Goal: Manage account settings

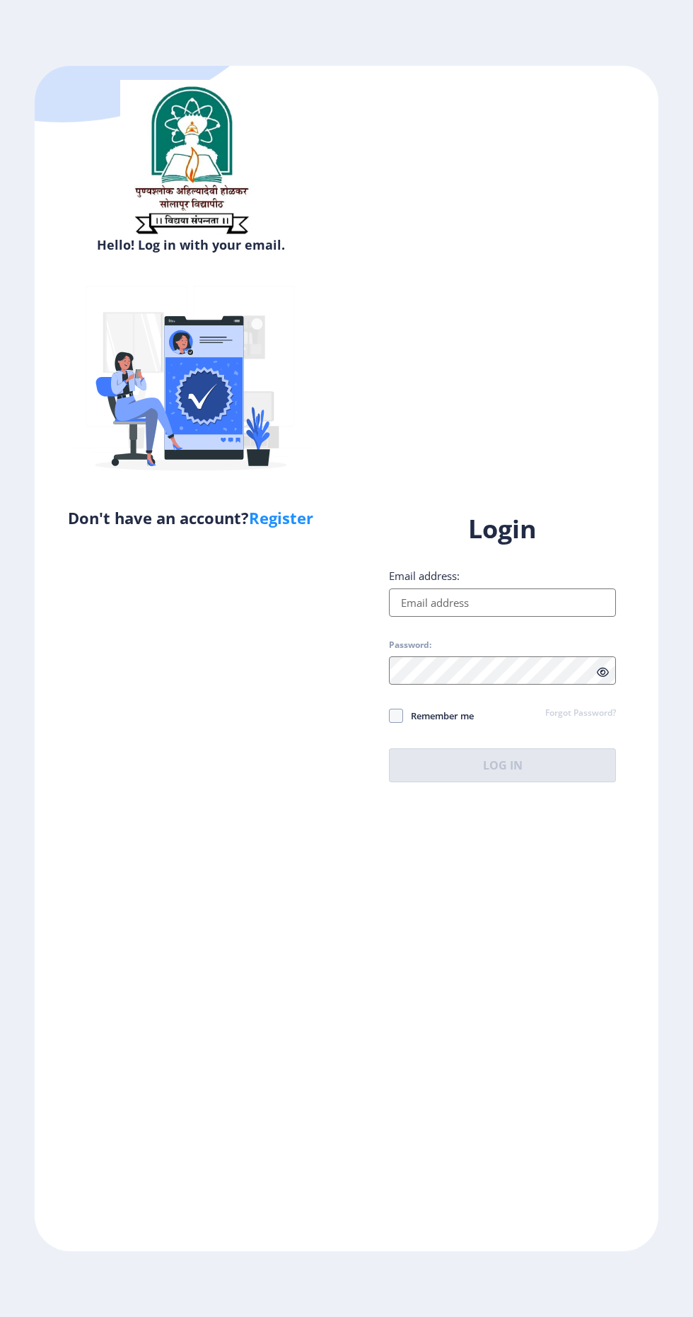
click at [536, 617] on input "Email address:" at bounding box center [502, 602] width 227 height 28
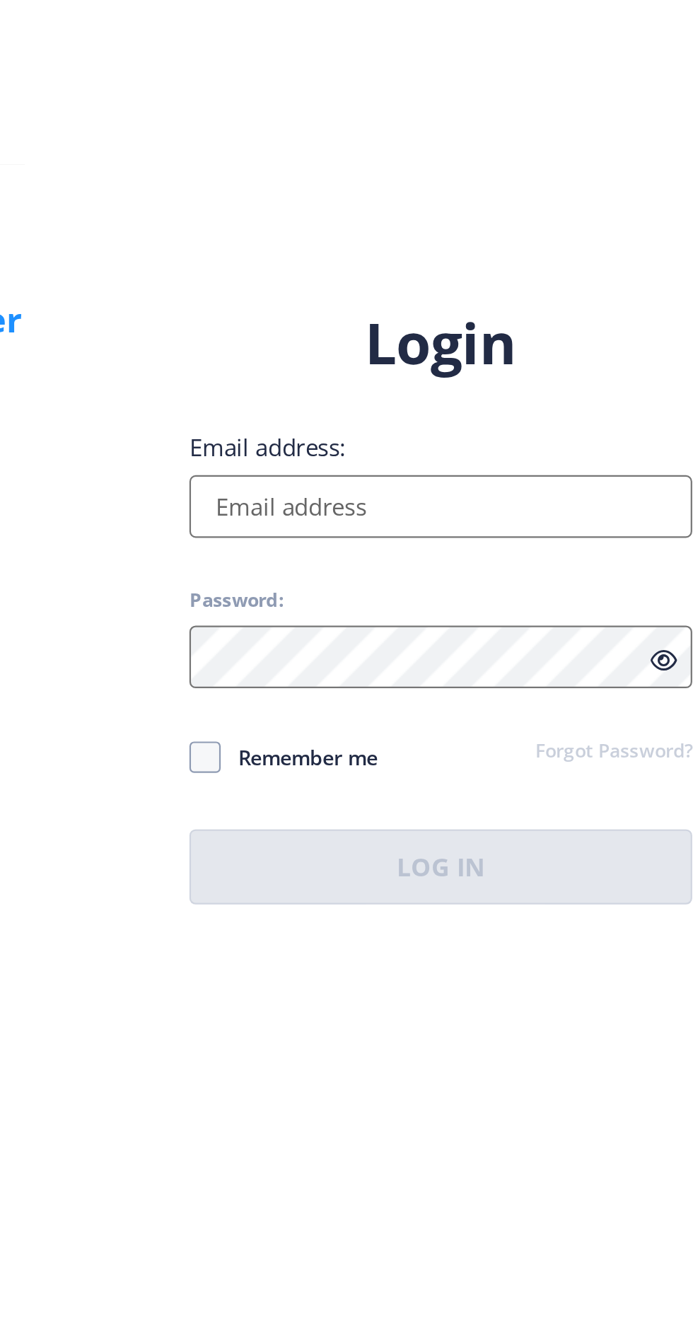
type input "[EMAIL_ADDRESS][DOMAIN_NAME]"
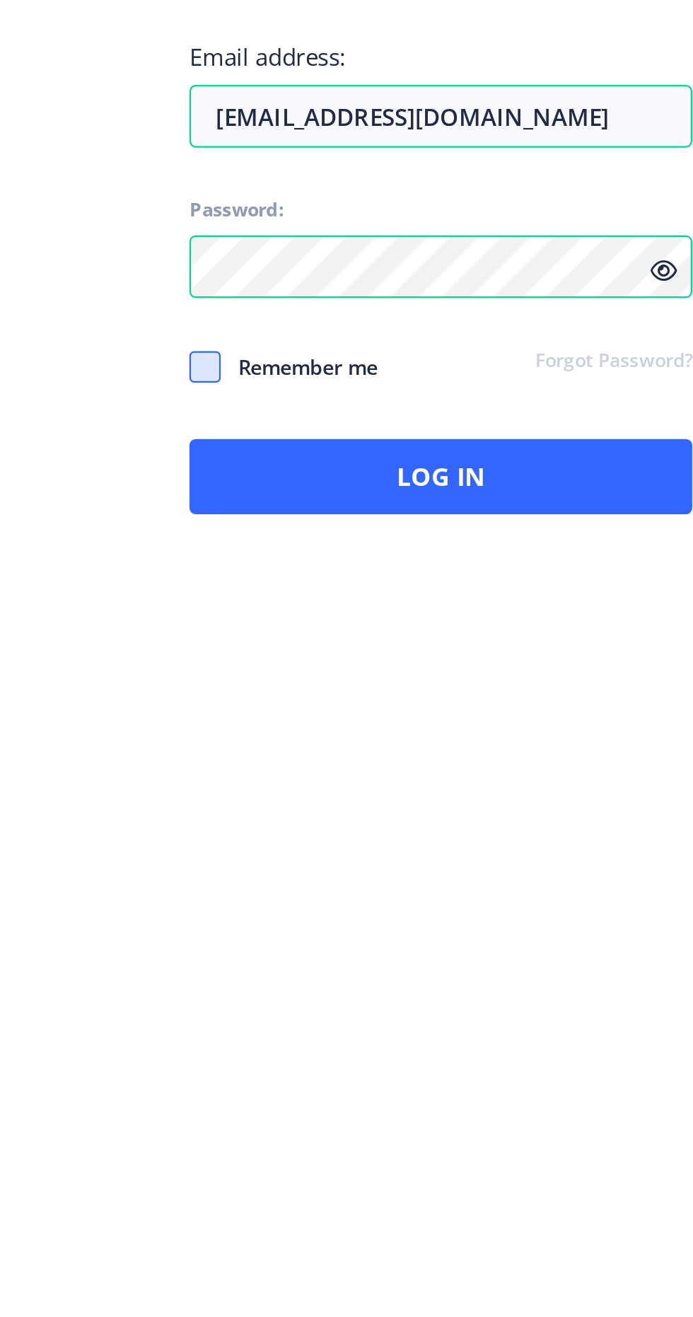
click at [398, 723] on span at bounding box center [396, 716] width 14 height 14
click at [390, 716] on input "Remember me" at bounding box center [389, 715] width 1 height 1
checkbox input "true"
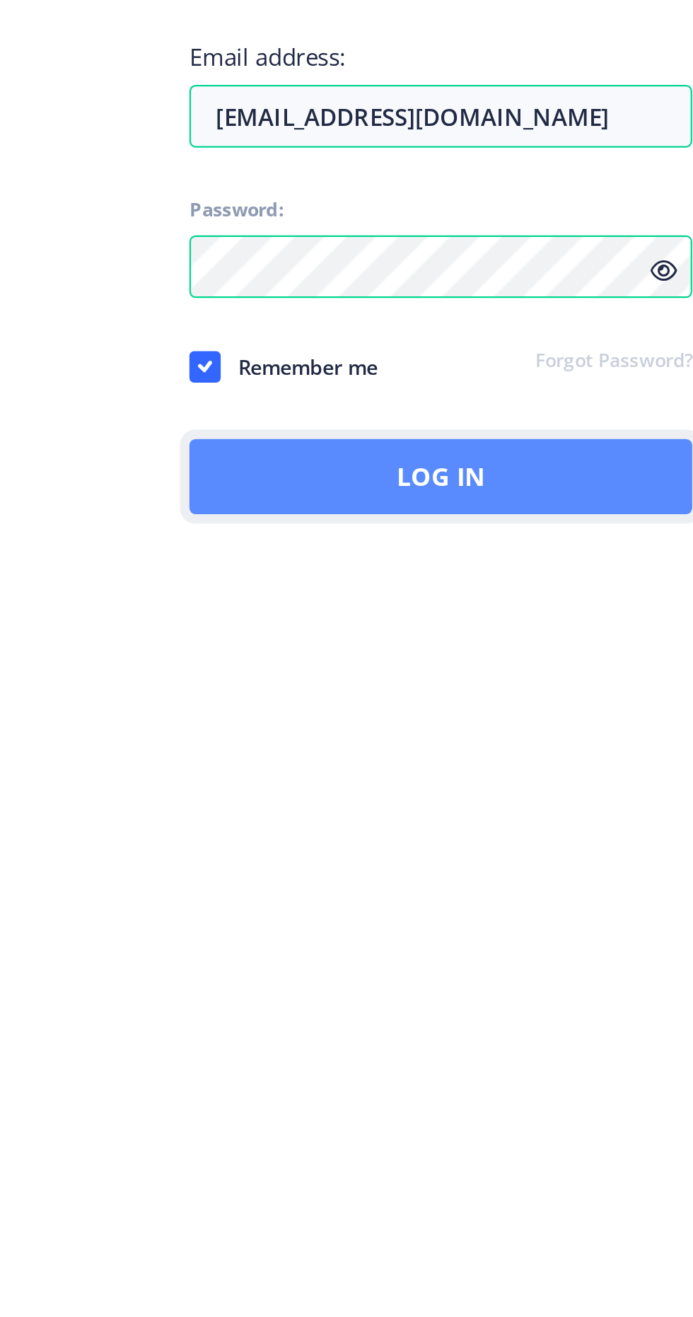
click at [493, 782] on button "Log In" at bounding box center [502, 765] width 227 height 34
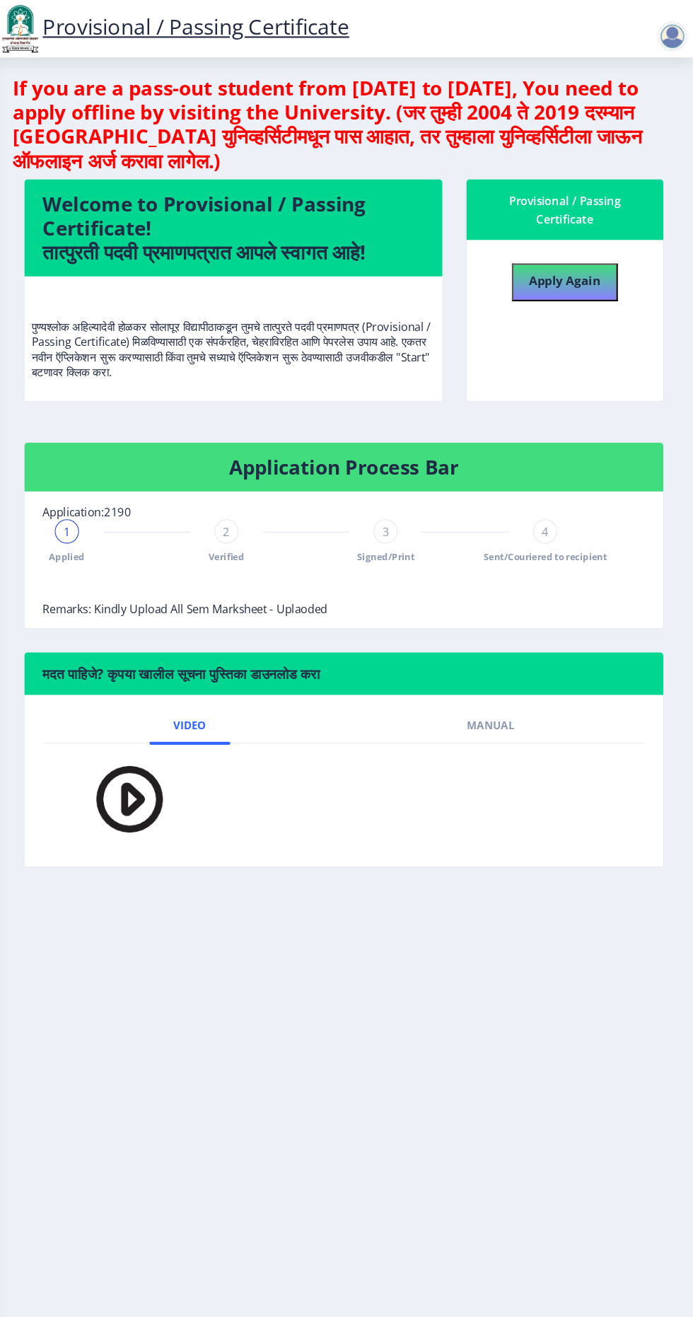
click at [573, 517] on span "Sent/Couriered to recipient" at bounding box center [554, 520] width 115 height 12
click at [259, 518] on span "Verified" at bounding box center [256, 520] width 33 height 12
click at [107, 495] on rect at bounding box center [107, 496] width 14 height 14
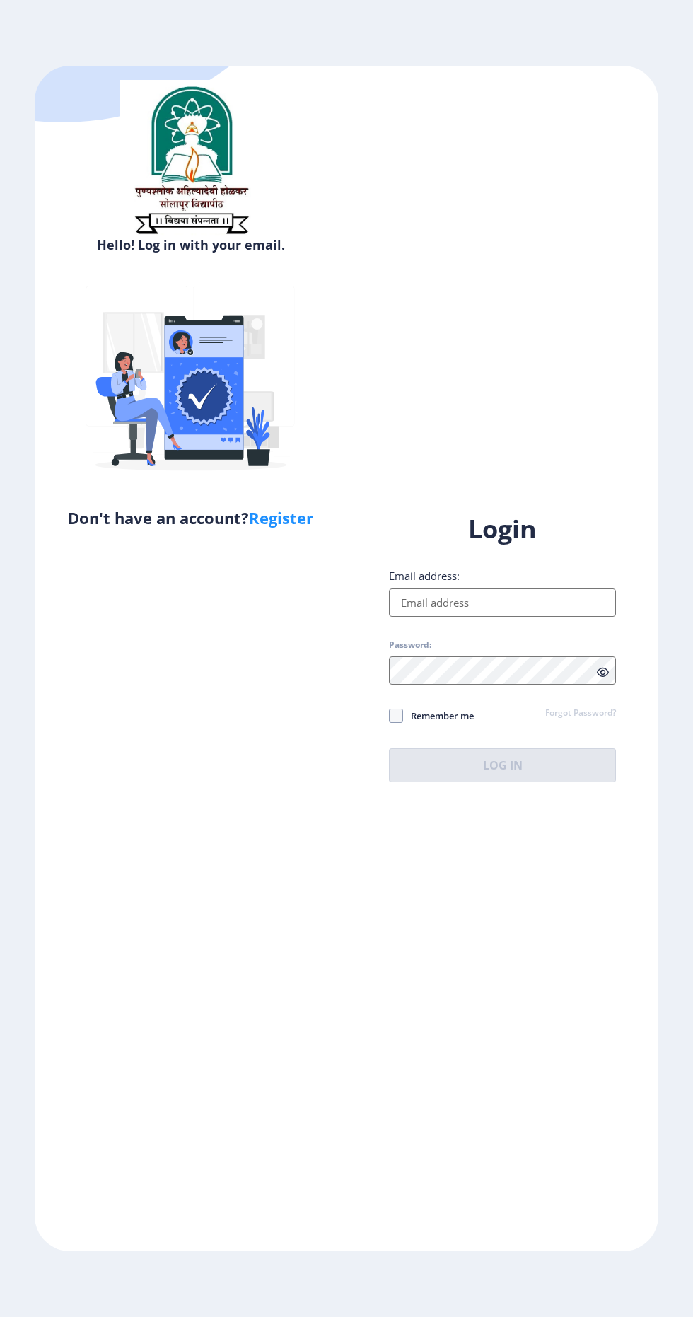
click at [561, 617] on input "Email address:" at bounding box center [502, 602] width 227 height 28
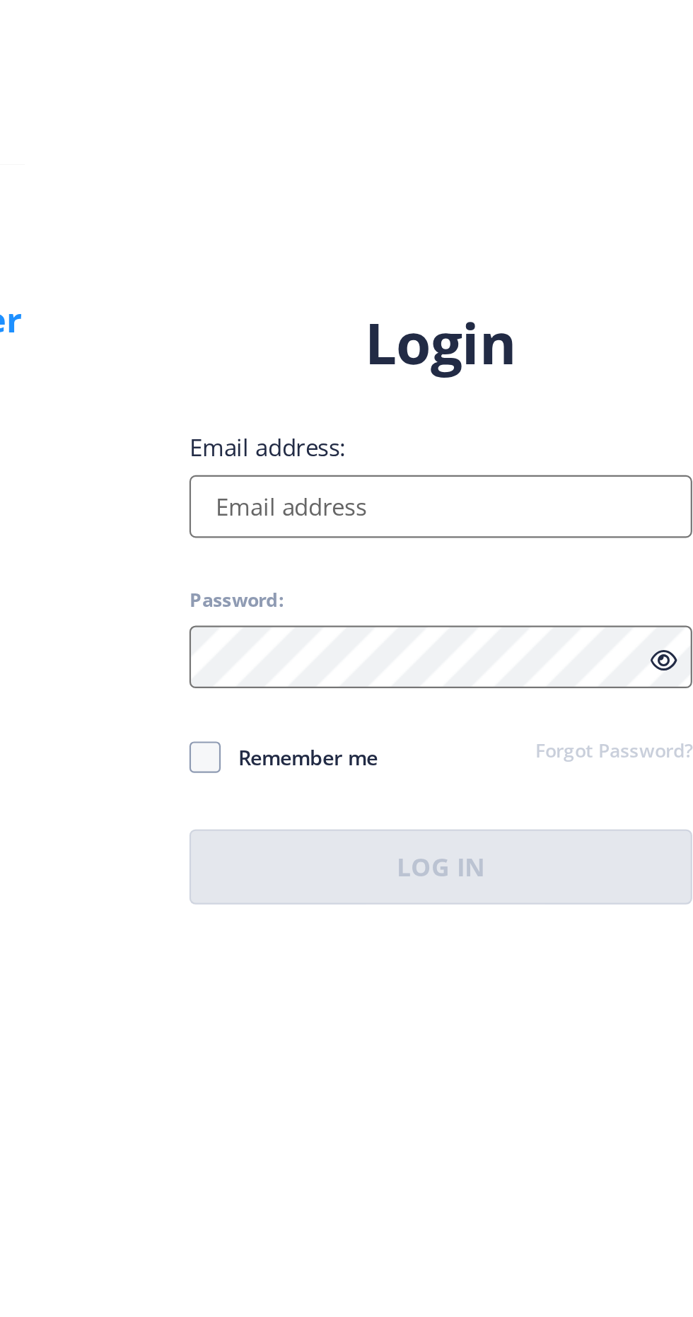
type input "[EMAIL_ADDRESS][DOMAIN_NAME]"
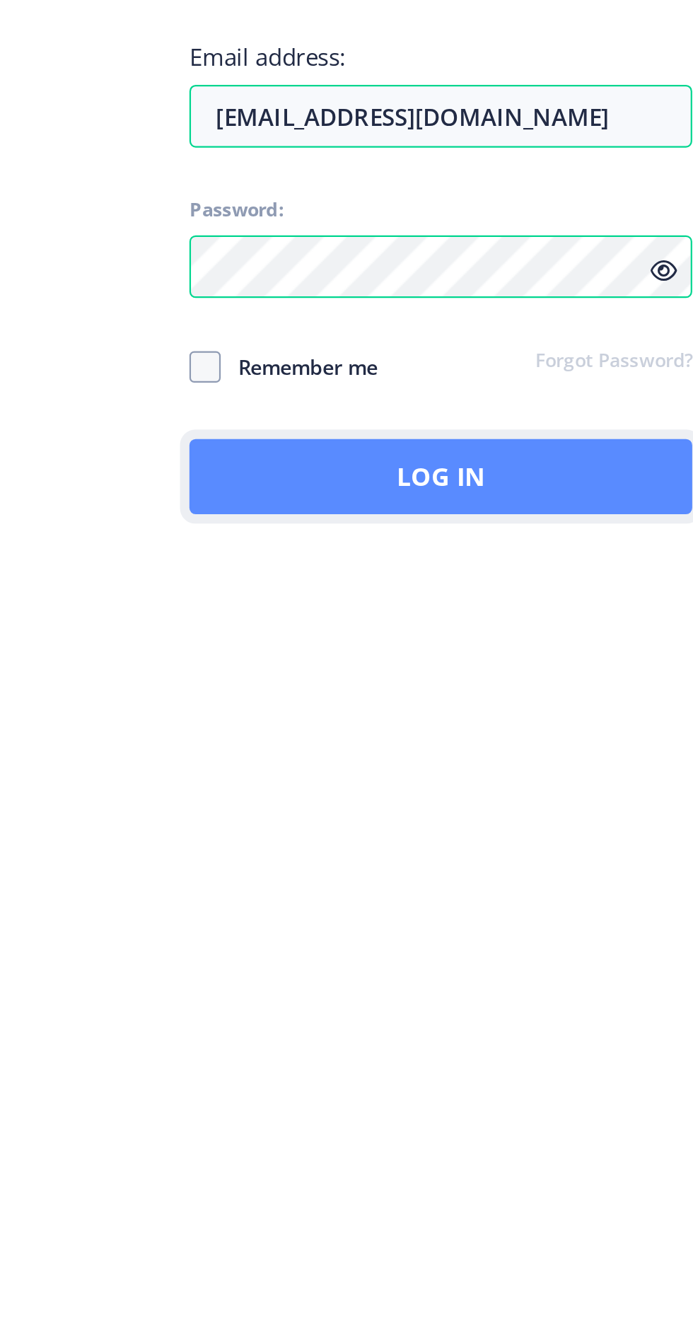
click at [516, 782] on button "Log In" at bounding box center [502, 765] width 227 height 34
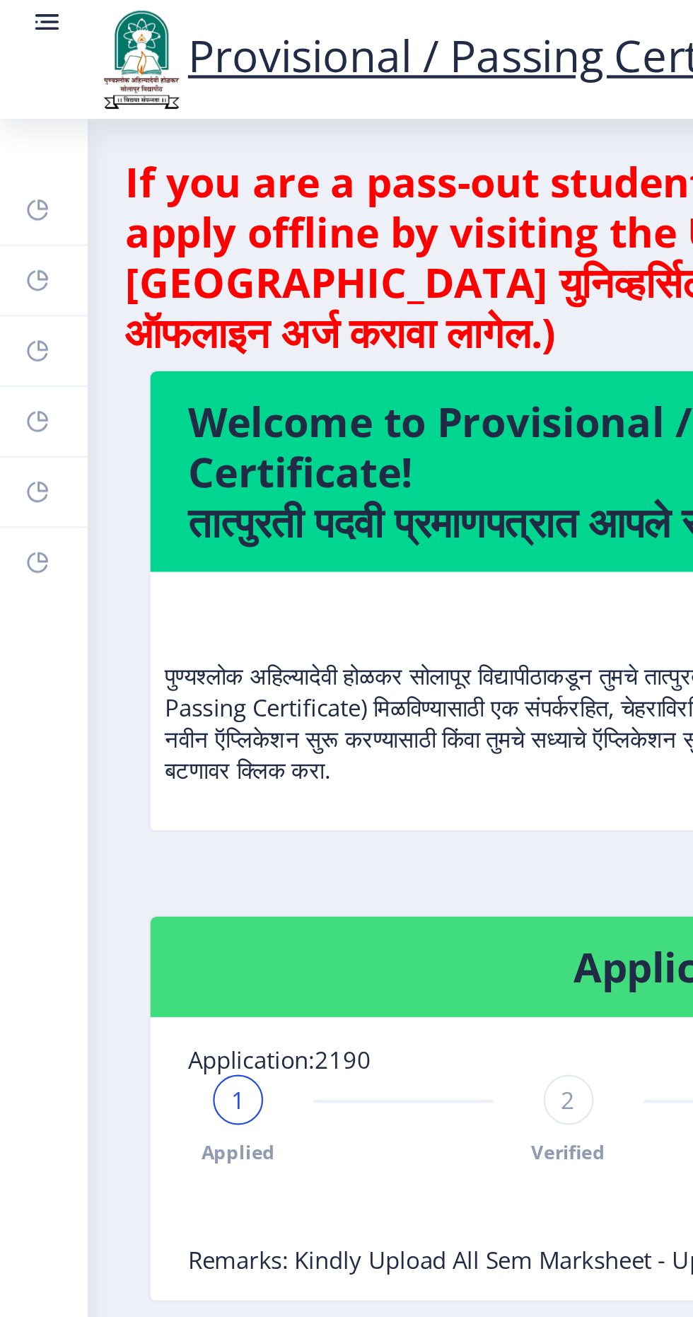
click at [16, 20] on link at bounding box center [21, 27] width 14 height 48
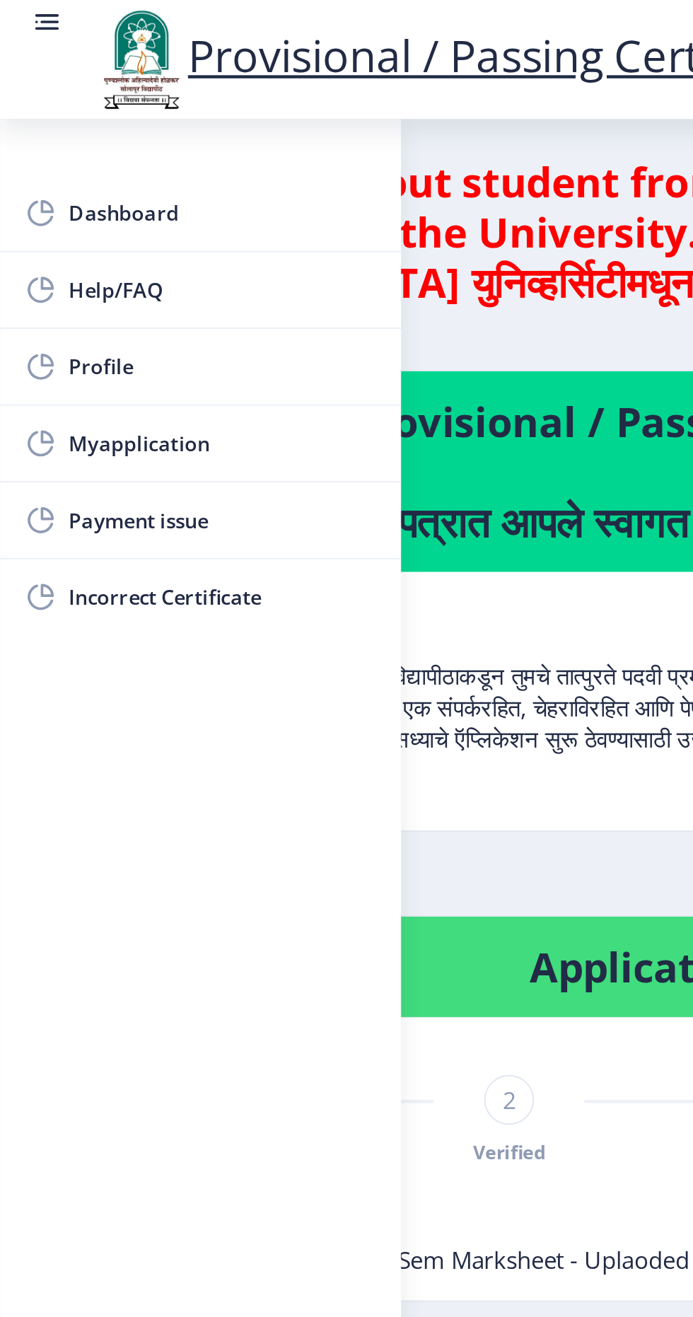
click at [16, 10] on circle at bounding box center [16, 9] width 1 height 1
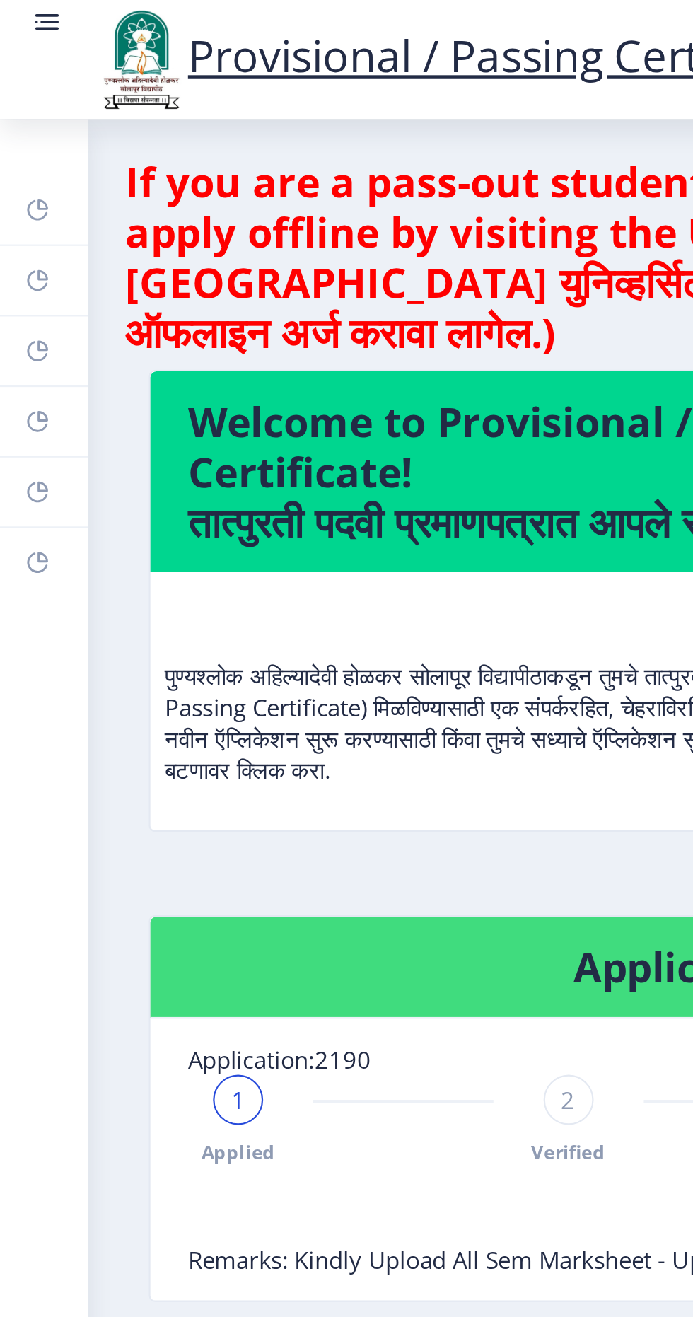
click at [16, 10] on circle at bounding box center [16, 9] width 1 height 1
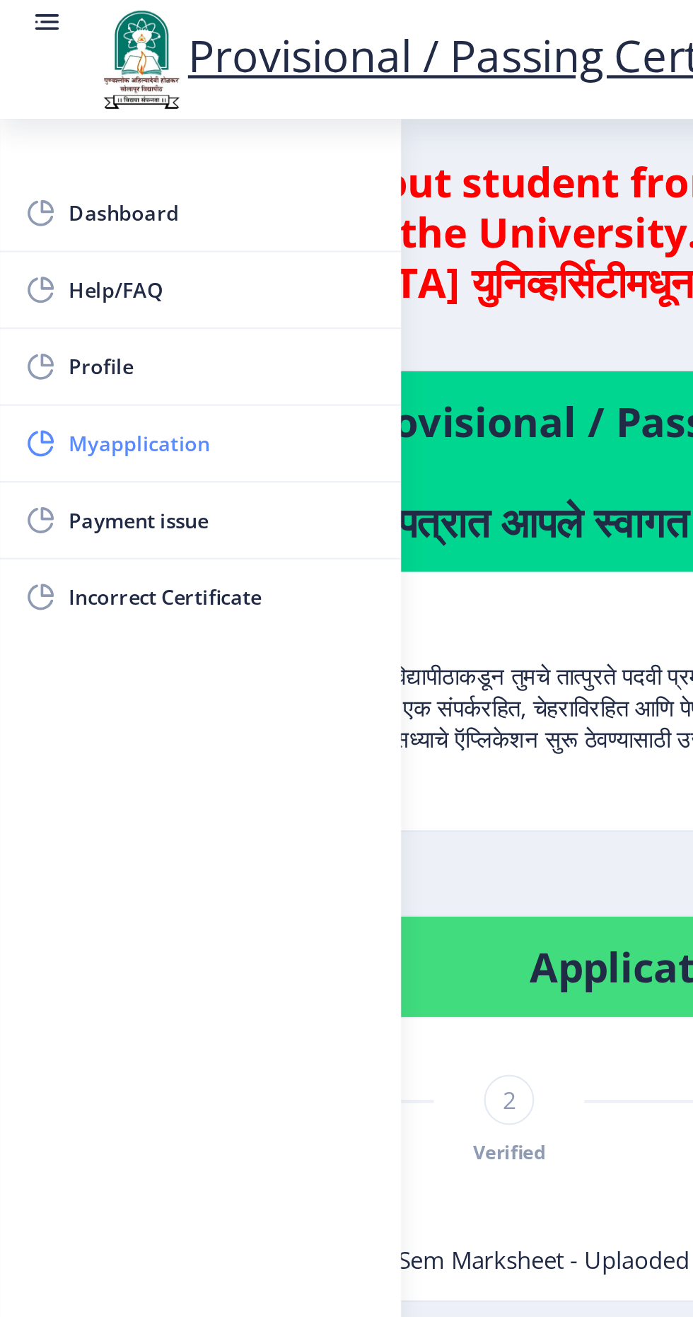
click at [137, 204] on span "Myapplication" at bounding box center [100, 200] width 139 height 17
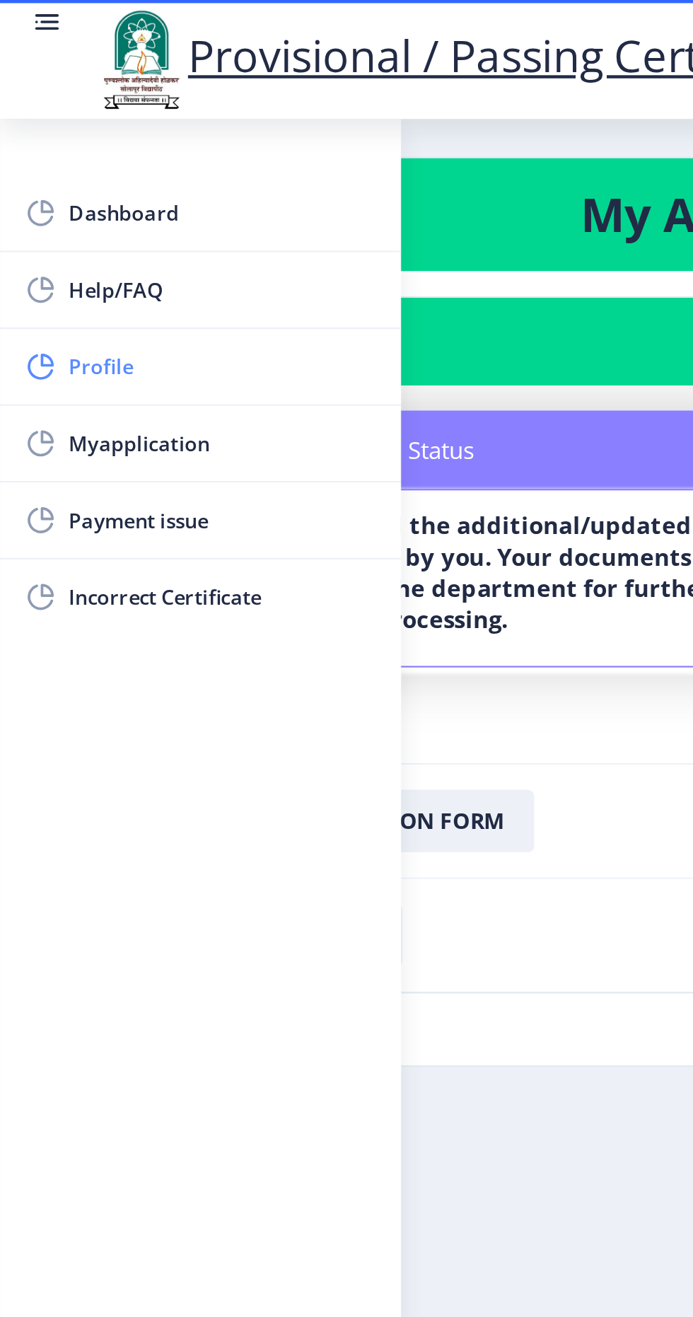
click at [134, 172] on span "Profile" at bounding box center [100, 165] width 139 height 17
select select
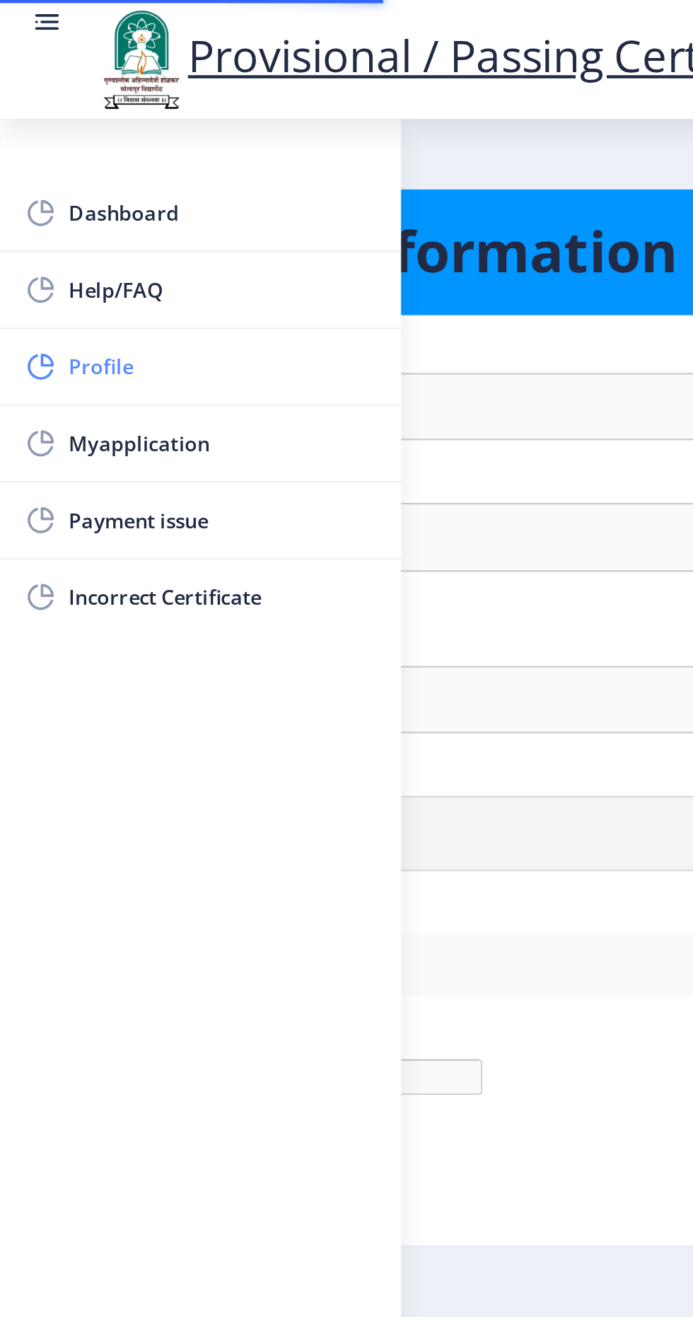
type input "[PERSON_NAME]"
type input "[PERSON_NAME] [PERSON_NAME]"
select select "[DEMOGRAPHIC_DATA]"
type input "[EMAIL_ADDRESS][DOMAIN_NAME]"
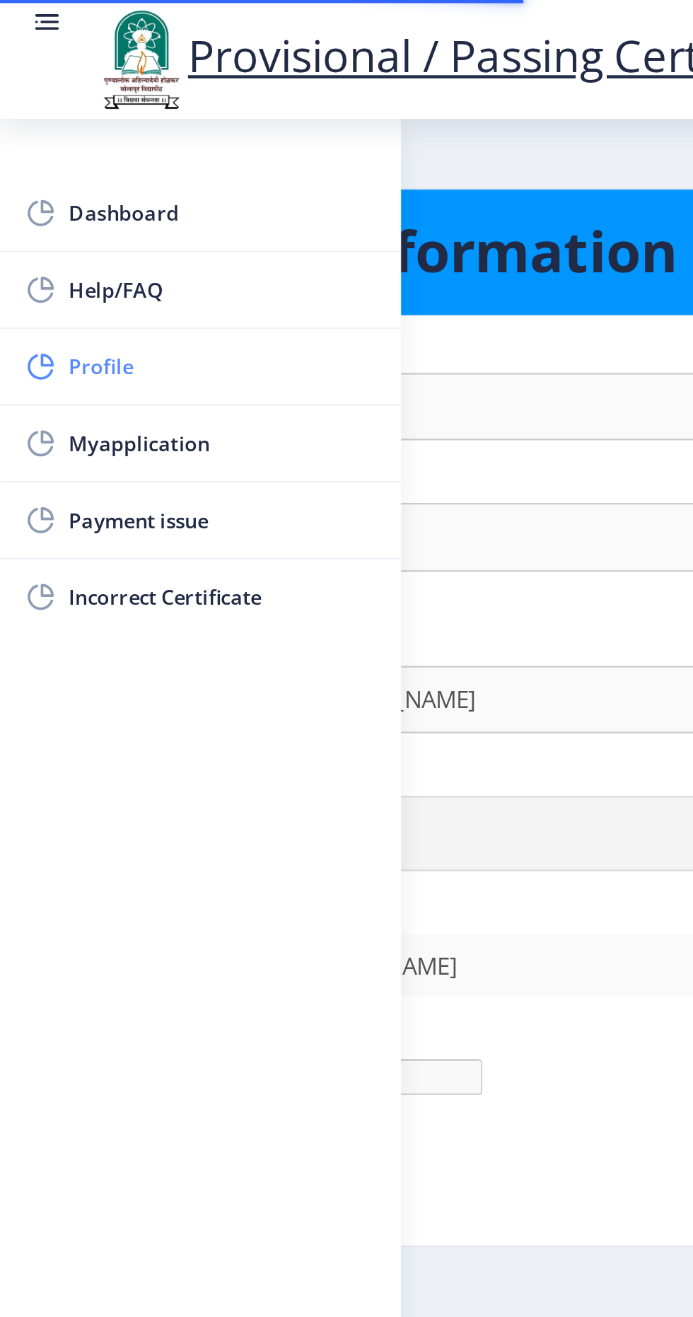
type input "982-282-12"
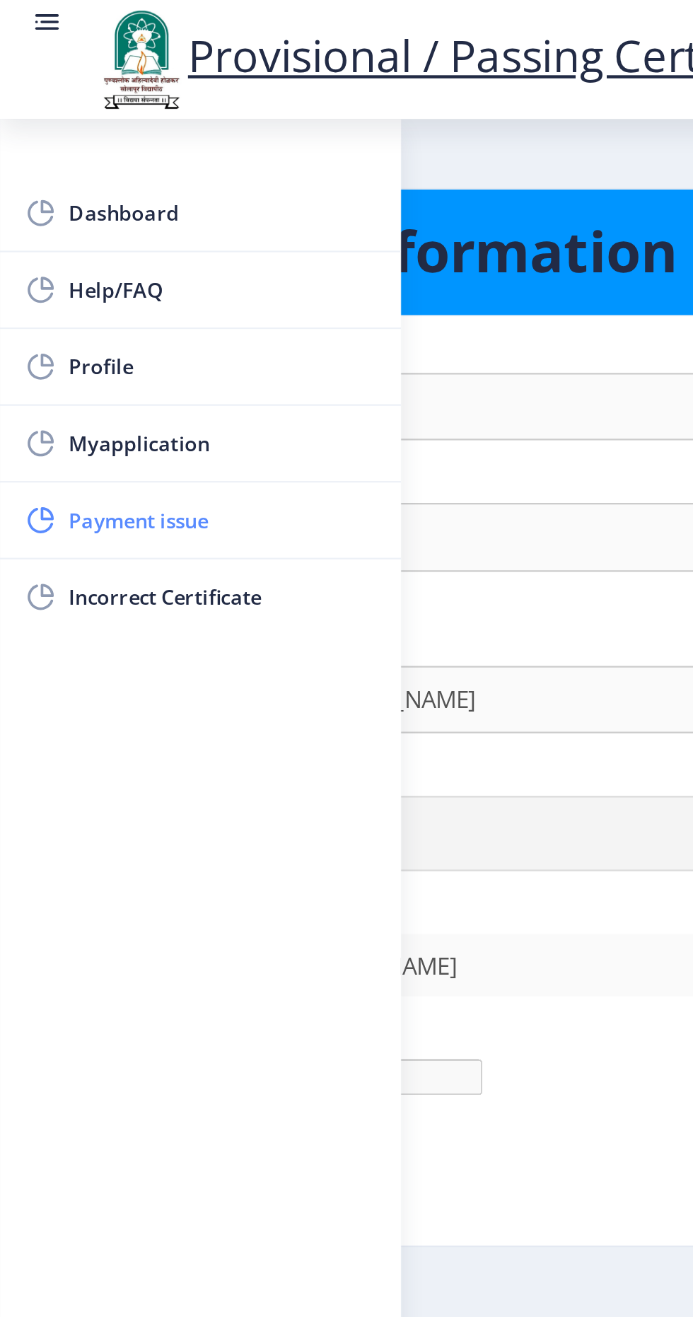
click at [141, 235] on span "Payment issue" at bounding box center [100, 234] width 139 height 17
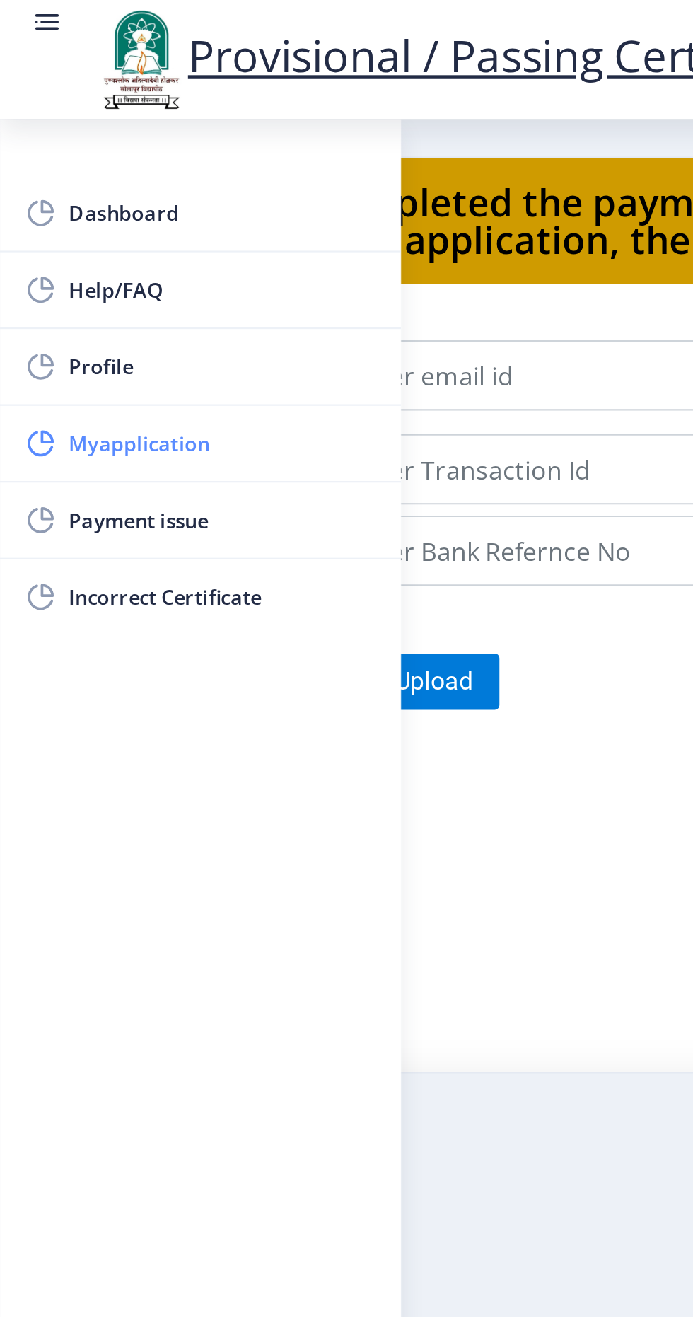
click at [128, 201] on span "Myapplication" at bounding box center [100, 200] width 139 height 17
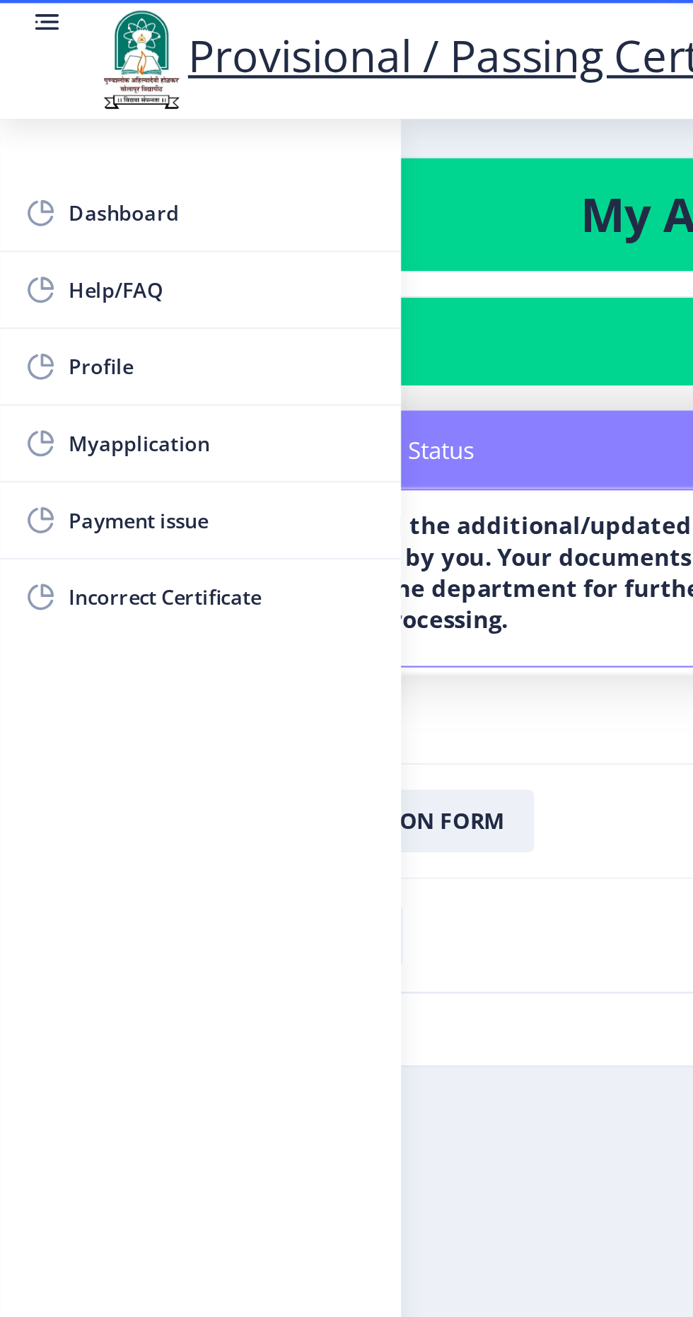
click at [21, 6] on rect at bounding box center [21, 6] width 11 height 1
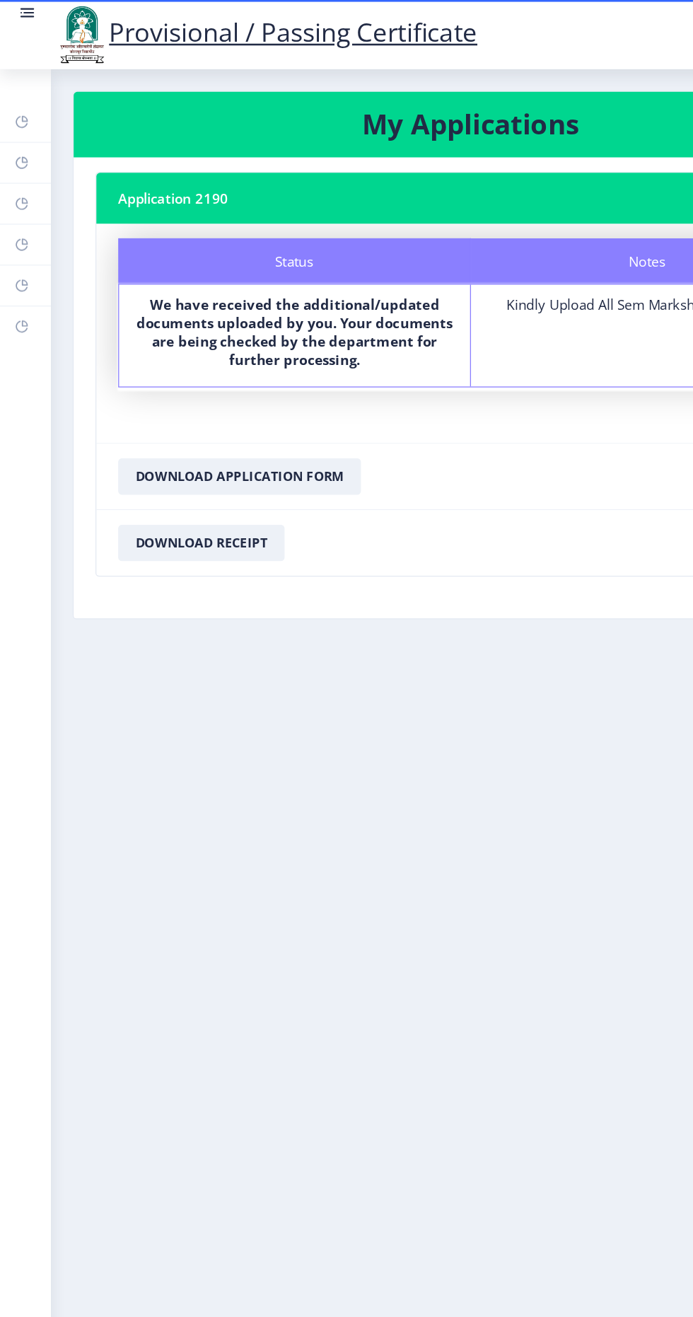
click at [16, 31] on link at bounding box center [21, 27] width 14 height 48
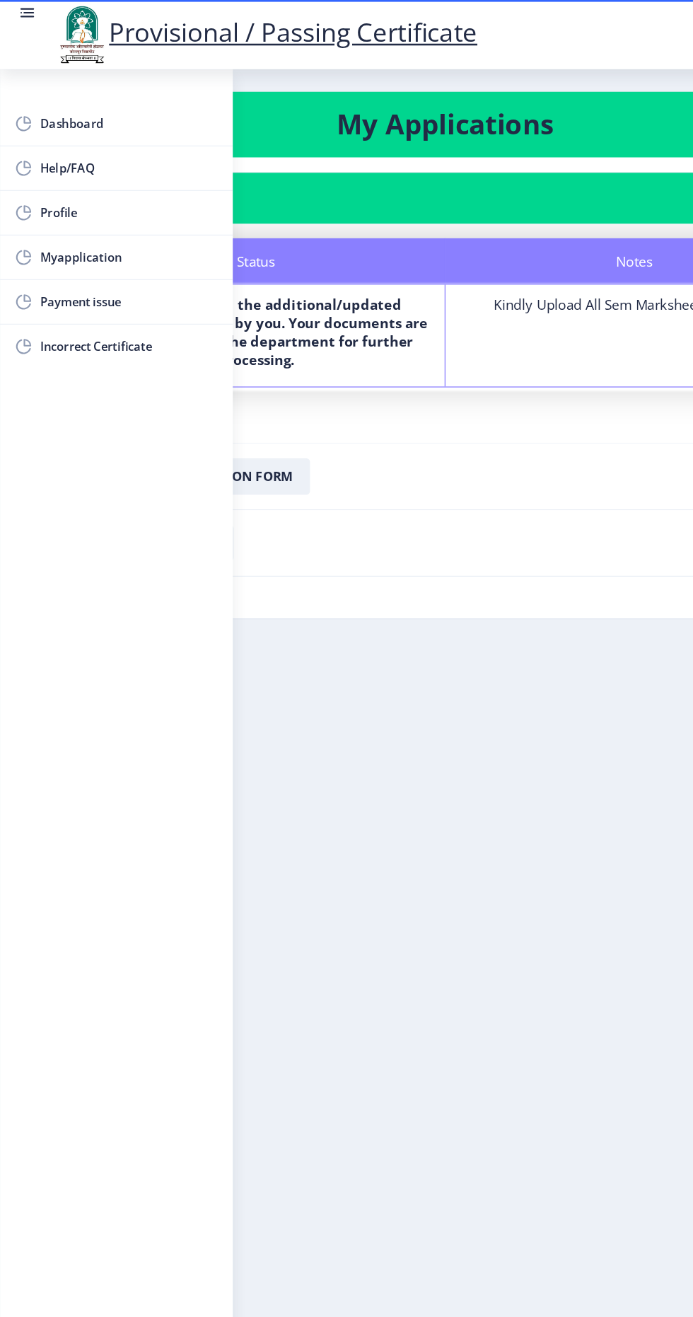
click at [360, 277] on div "Notes Kindly Upload All Sem Marksheet - Uplaoded" at bounding box center [493, 260] width 293 height 79
click at [446, 284] on div "Notes Kindly Upload All Sem Marksheet - Uplaoded" at bounding box center [493, 260] width 293 height 79
click at [88, 91] on span "Dashboard" at bounding box center [100, 96] width 139 height 17
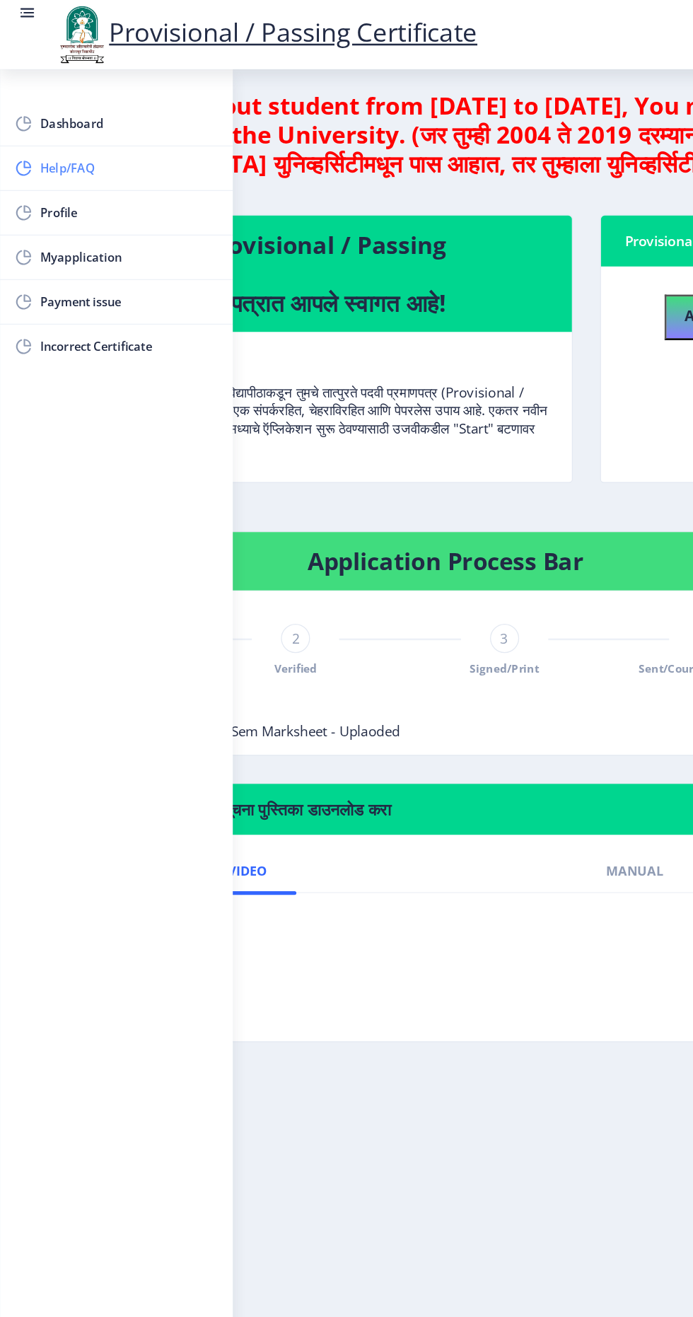
click at [57, 125] on span "Help/FAQ" at bounding box center [100, 130] width 139 height 17
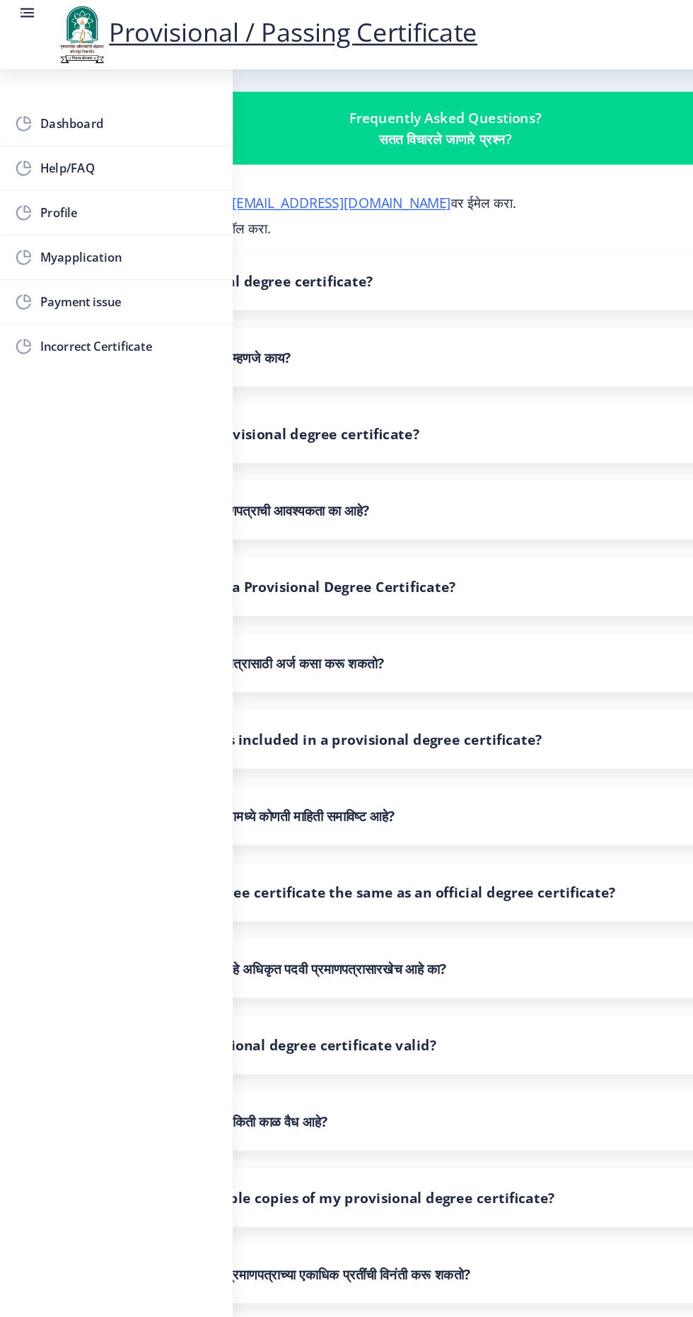
click at [21, 6] on rect at bounding box center [21, 6] width 11 height 1
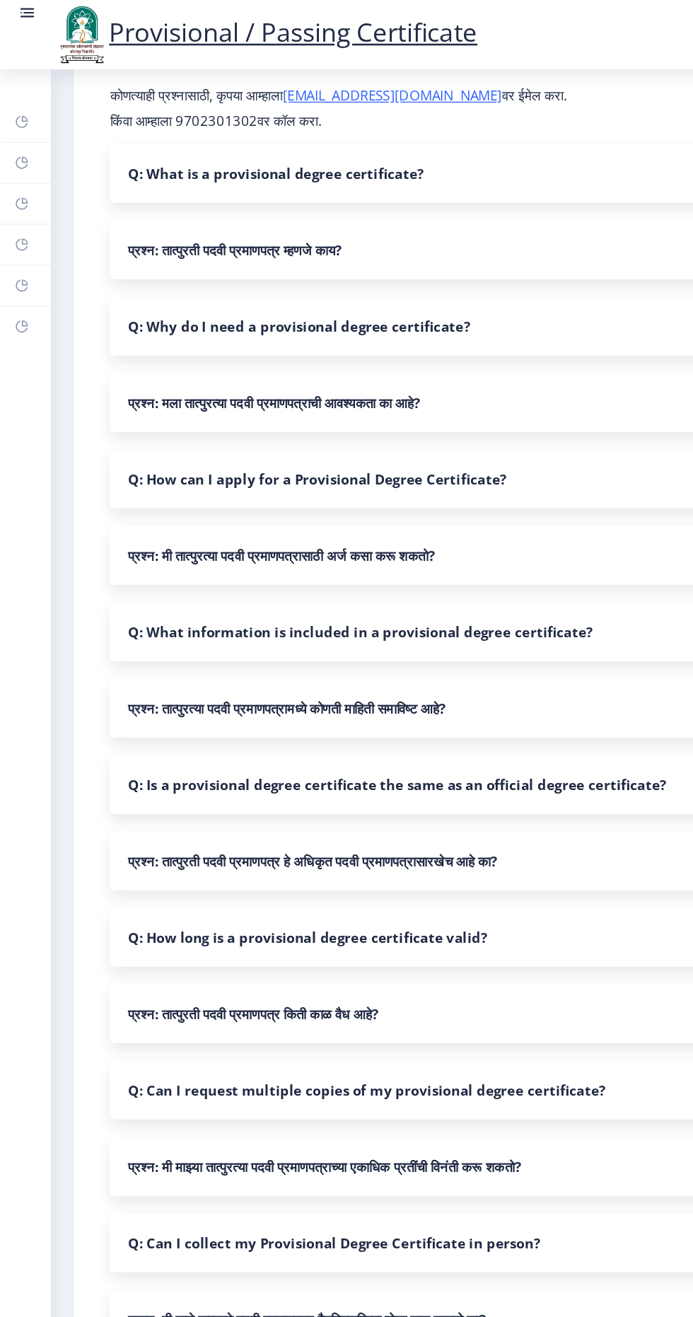
scroll to position [84, 0]
click at [308, 123] on nb-accordion-item-header "Q: What is a provisional degree certificate?" at bounding box center [367, 134] width 562 height 45
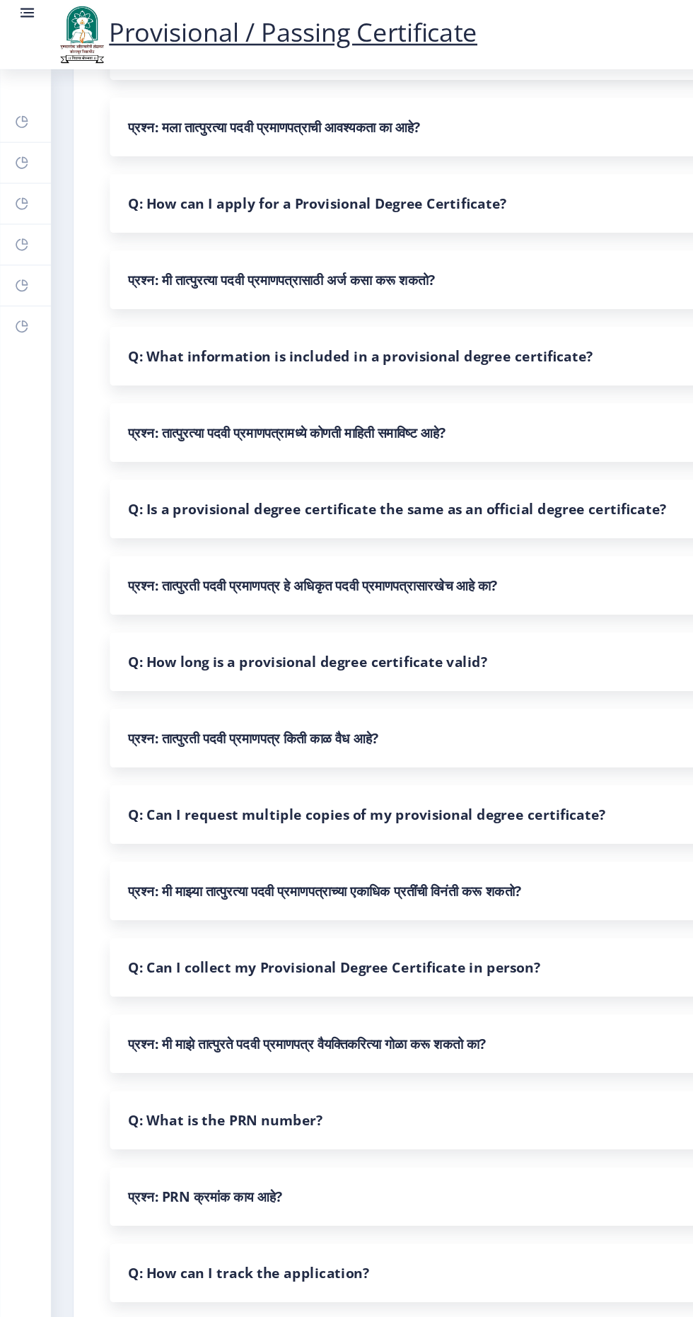
scroll to position [0, 0]
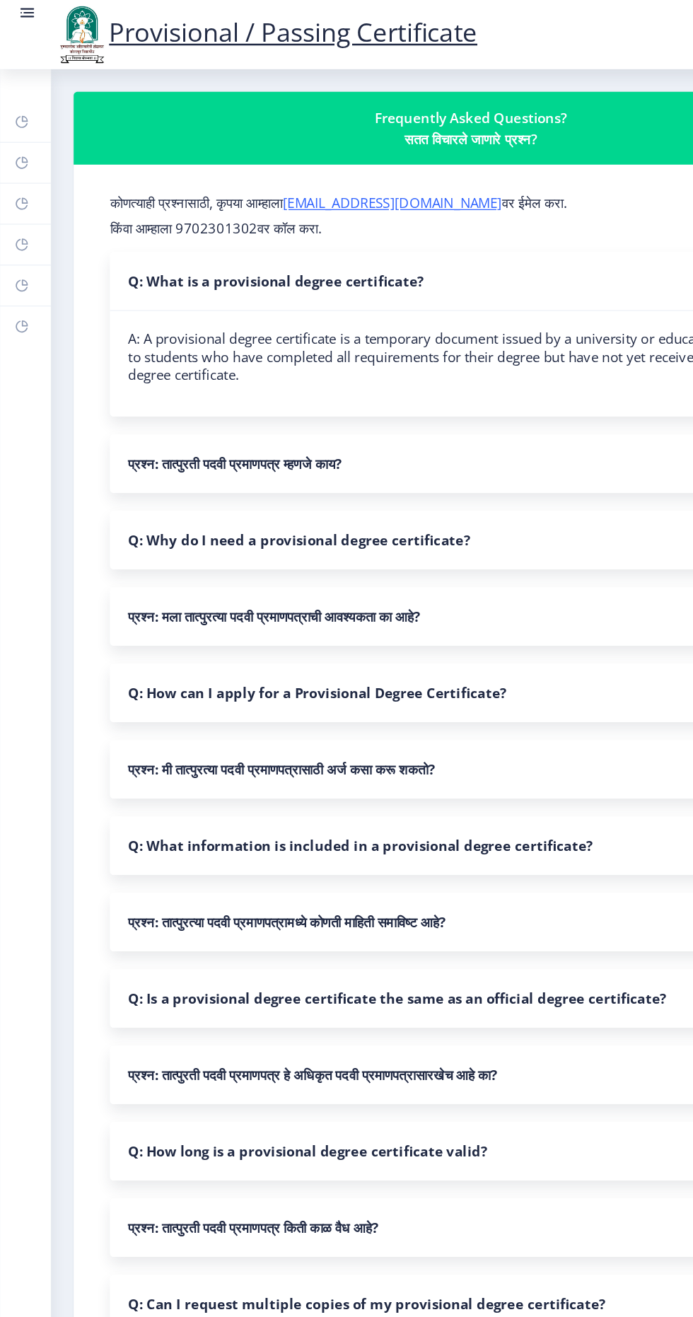
click at [21, 13] on rect at bounding box center [21, 13] width 11 height 1
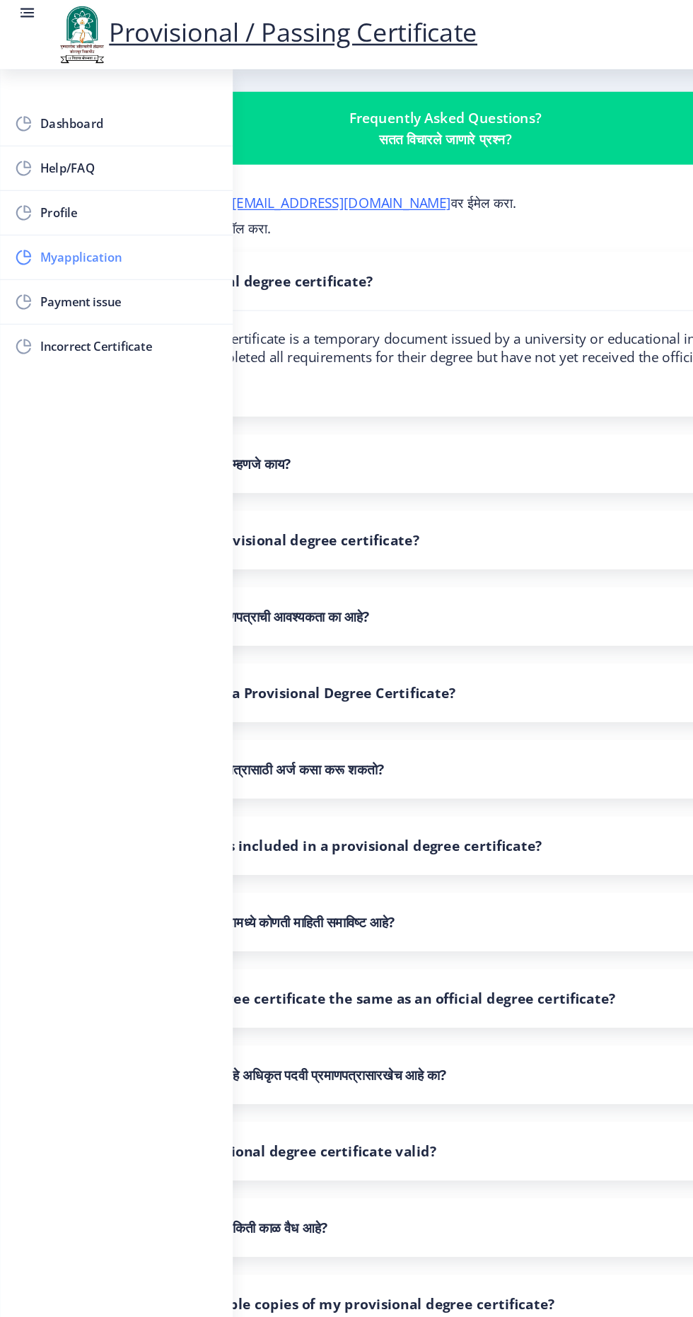
click at [141, 188] on link "Myapplication" at bounding box center [90, 200] width 181 height 34
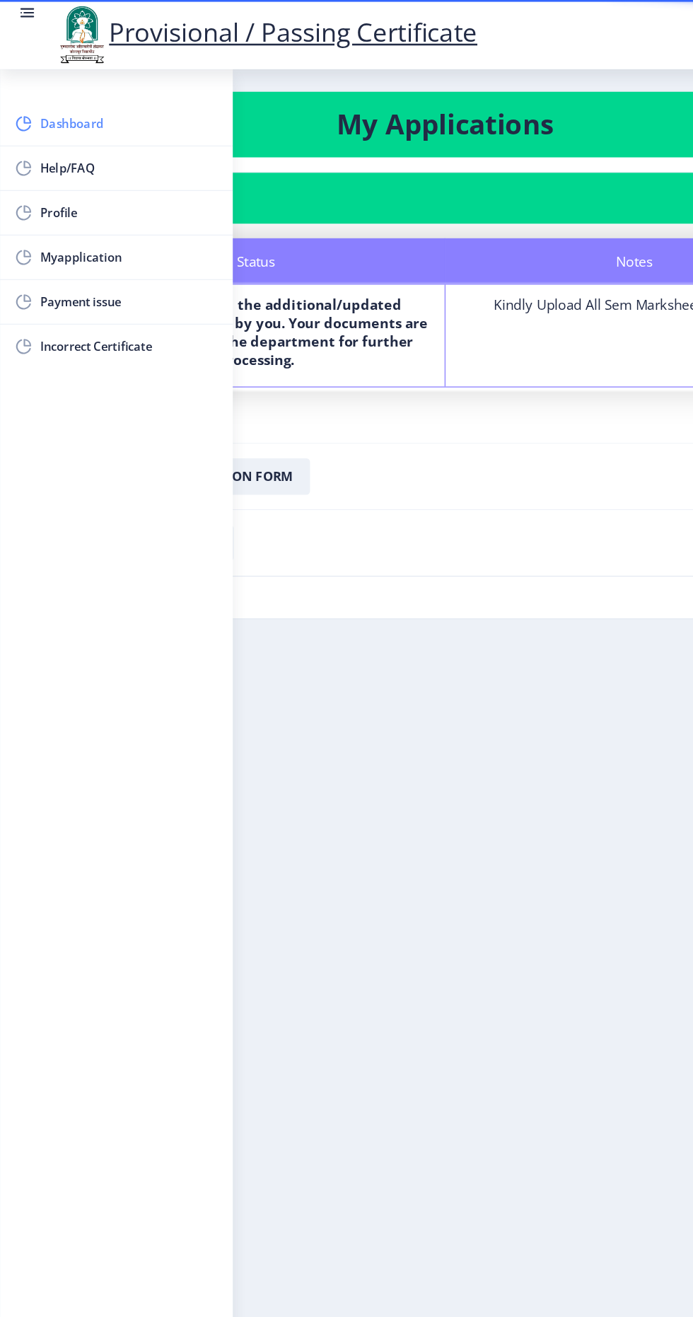
click at [91, 94] on span "Dashboard" at bounding box center [100, 96] width 139 height 17
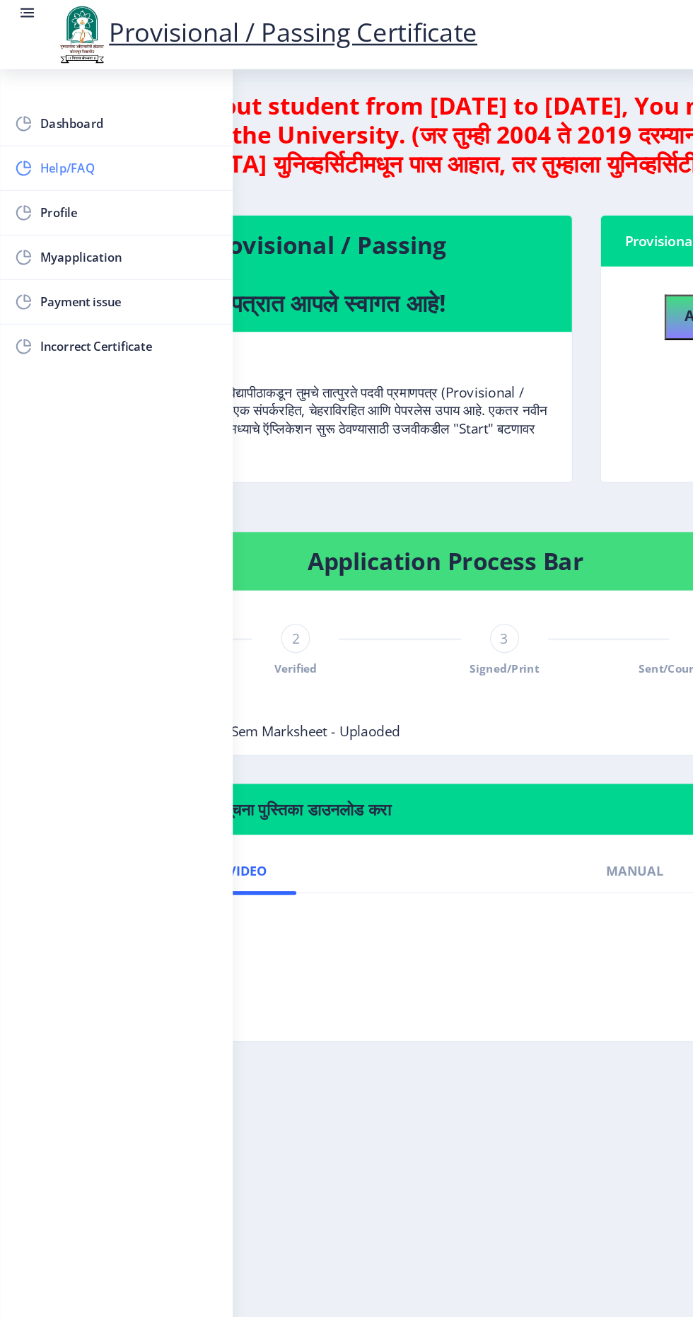
click at [93, 118] on link "Help/FAQ" at bounding box center [90, 131] width 181 height 34
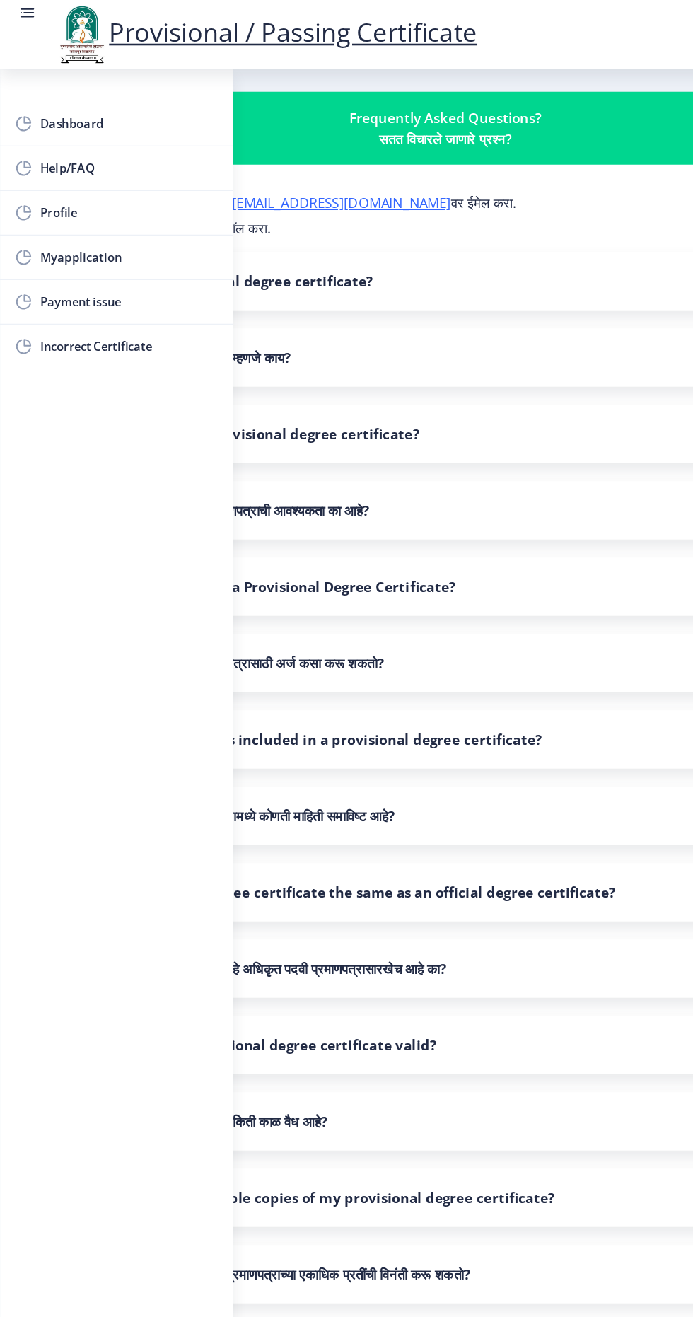
click at [400, 213] on nb-accordion-item-header "Q: What is a provisional degree certificate?" at bounding box center [346, 218] width 601 height 45
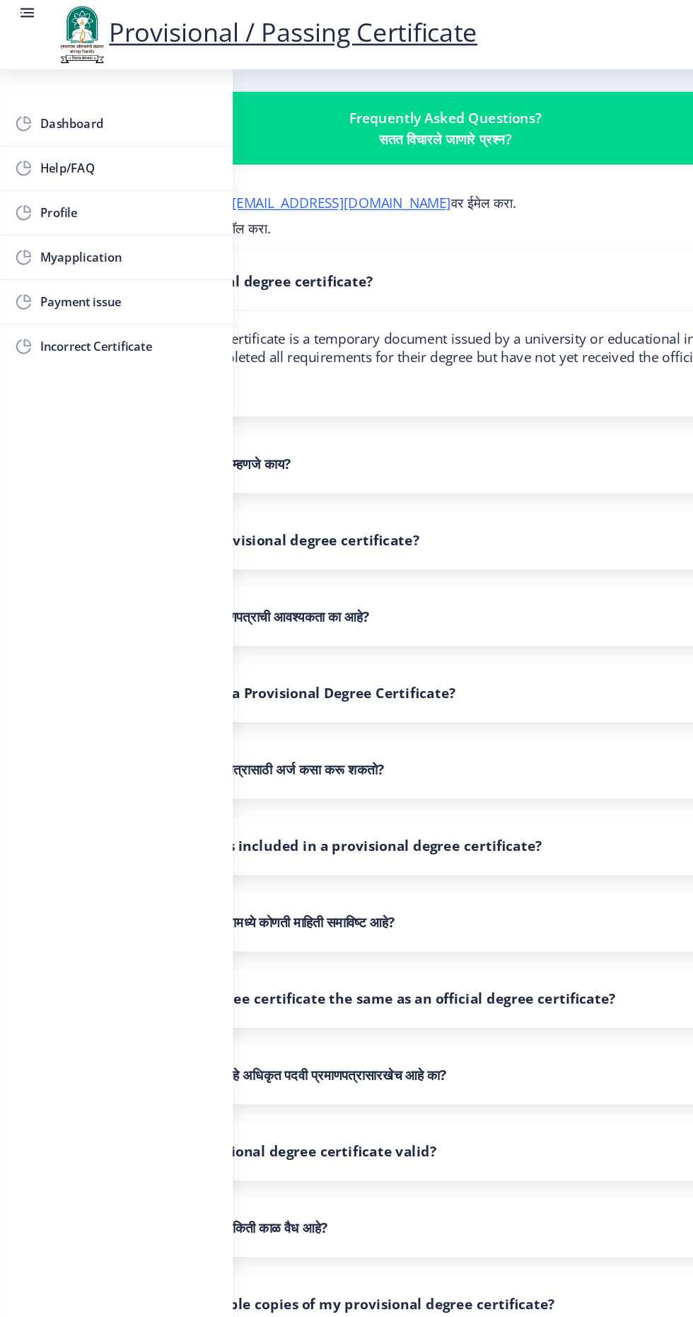
click at [23, 14] on rect at bounding box center [21, 10] width 14 height 14
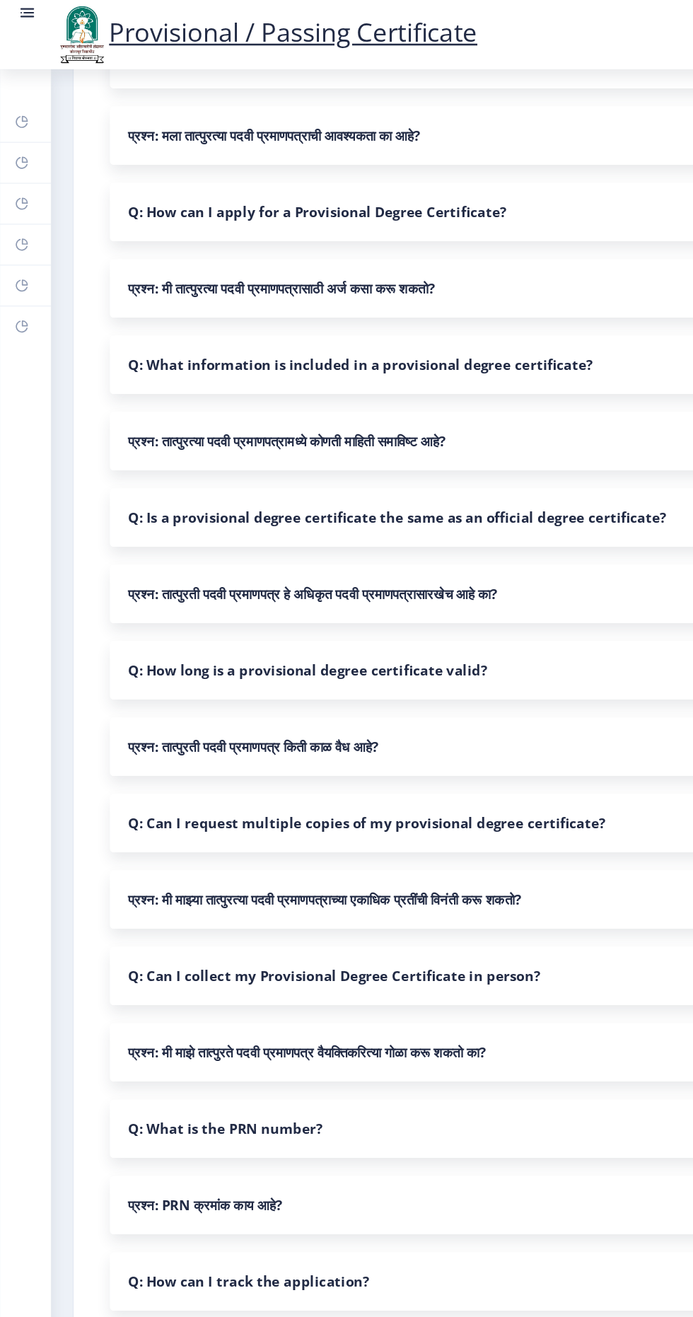
scroll to position [377, 0]
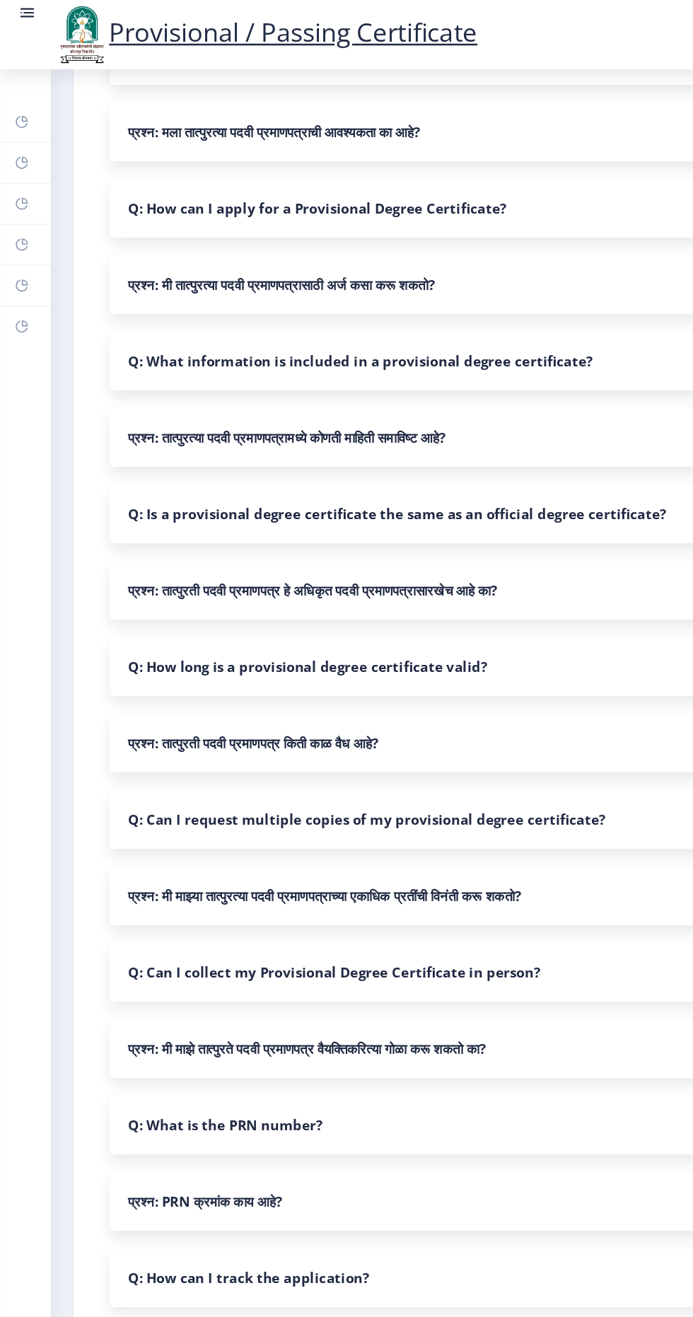
click at [410, 747] on nb-accordion-item-header "Q: Can I collect my Provisional Degree Certificate in person?" at bounding box center [367, 755] width 562 height 45
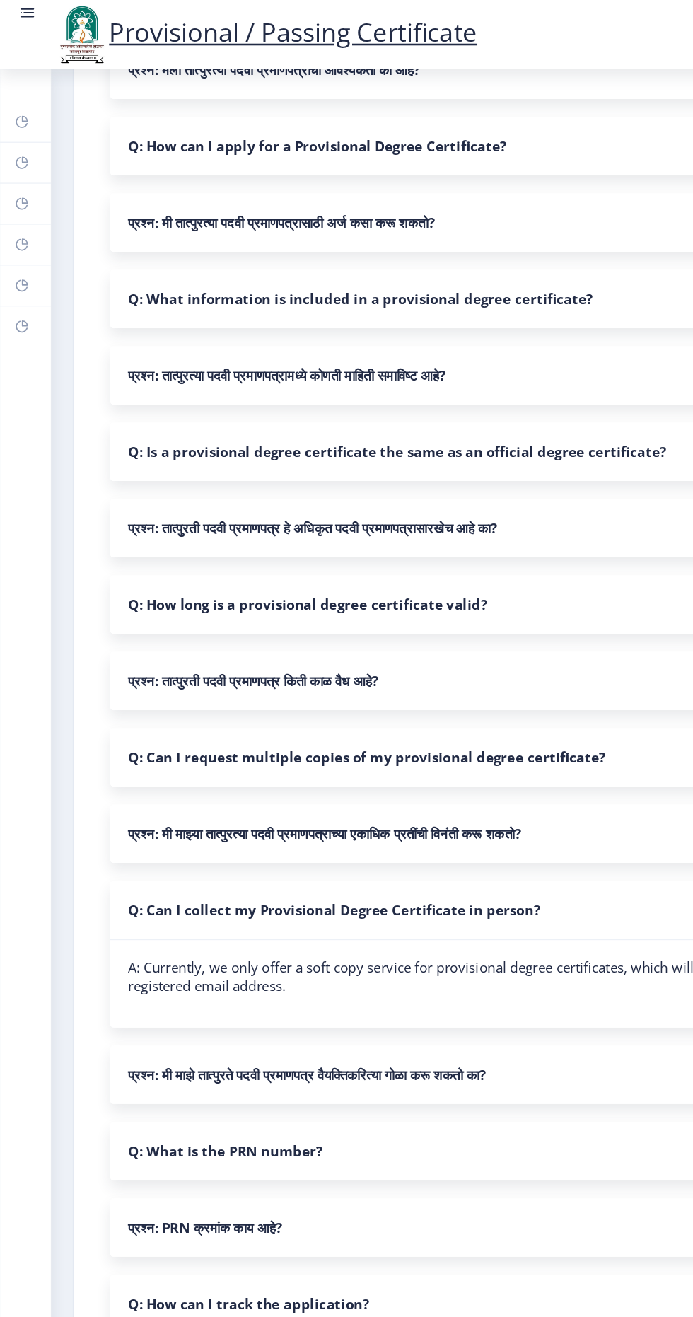
scroll to position [449, 0]
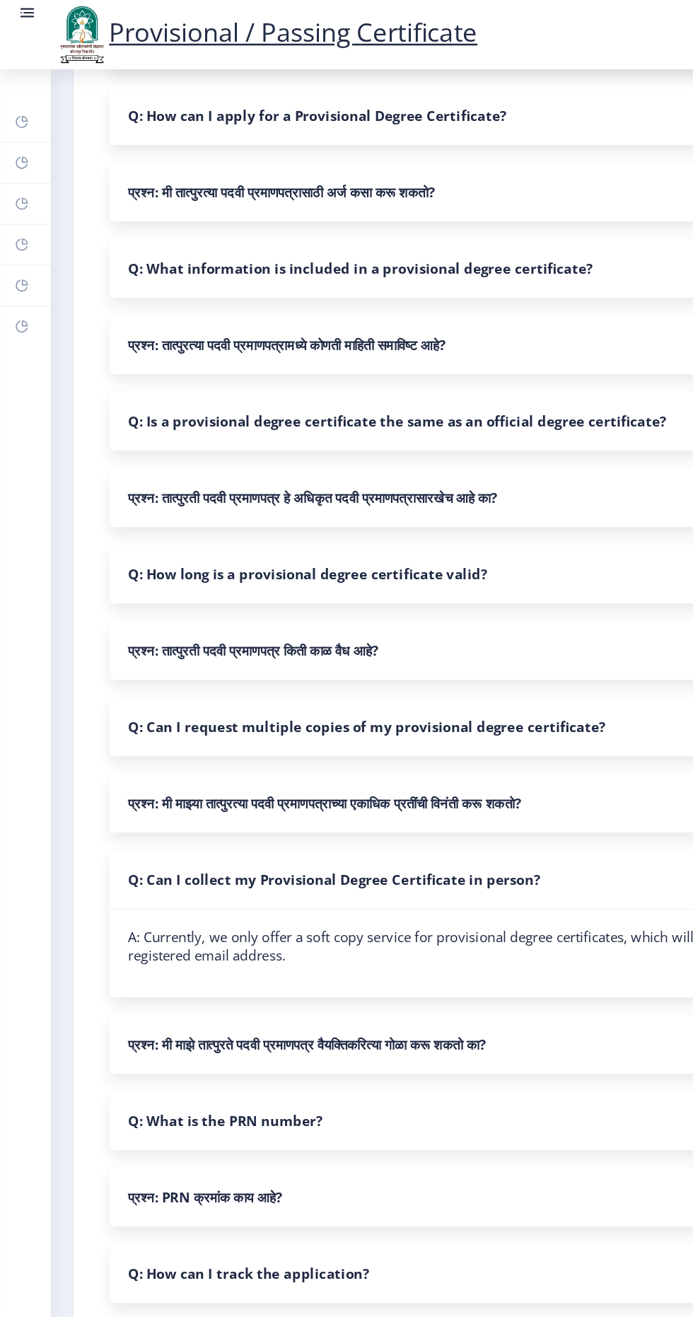
click at [363, 878] on nb-accordion-item-header "Q: What is the PRN number?" at bounding box center [367, 871] width 562 height 45
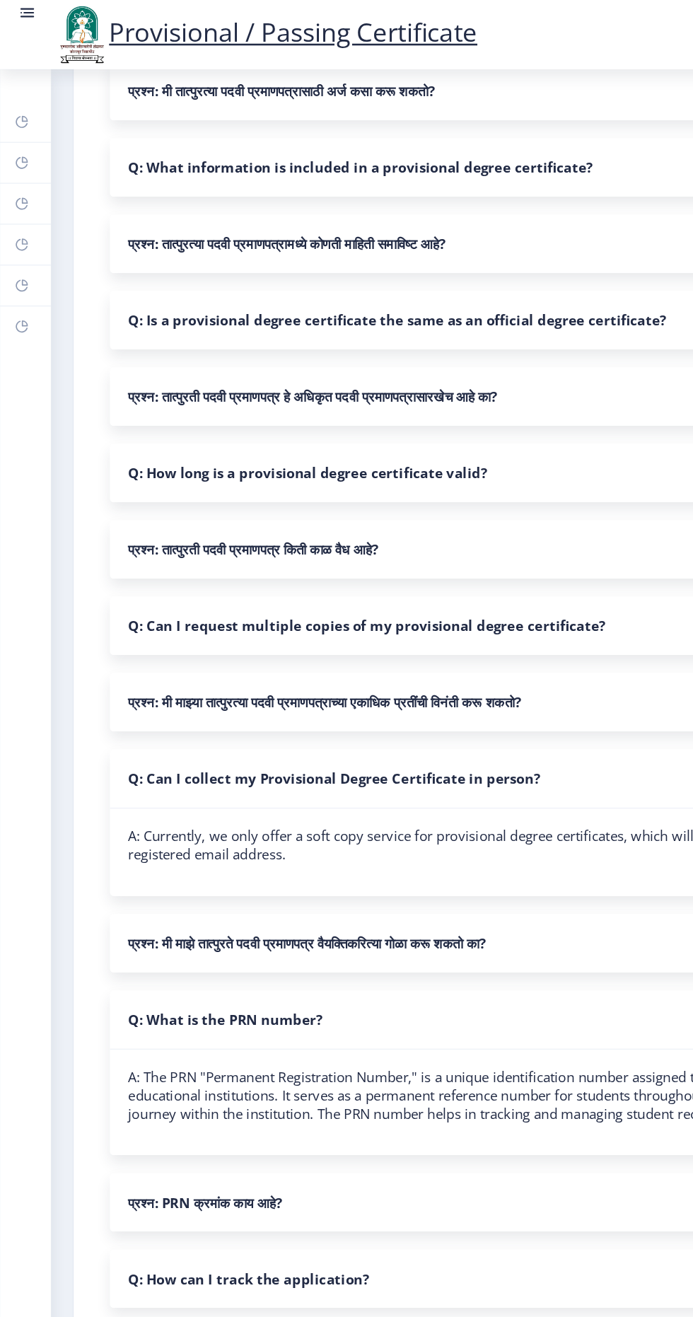
scroll to position [532, 0]
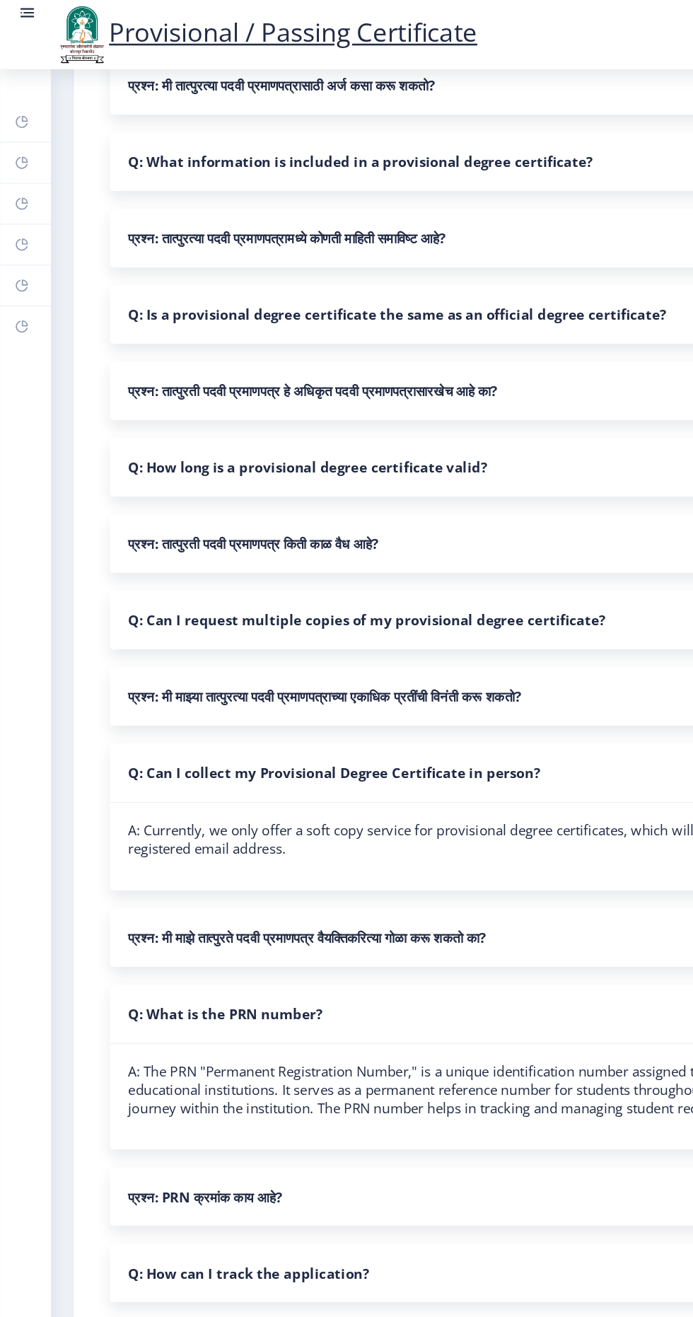
click at [310, 978] on nb-accordion-item-header "Q: How can I track the application?" at bounding box center [367, 989] width 562 height 45
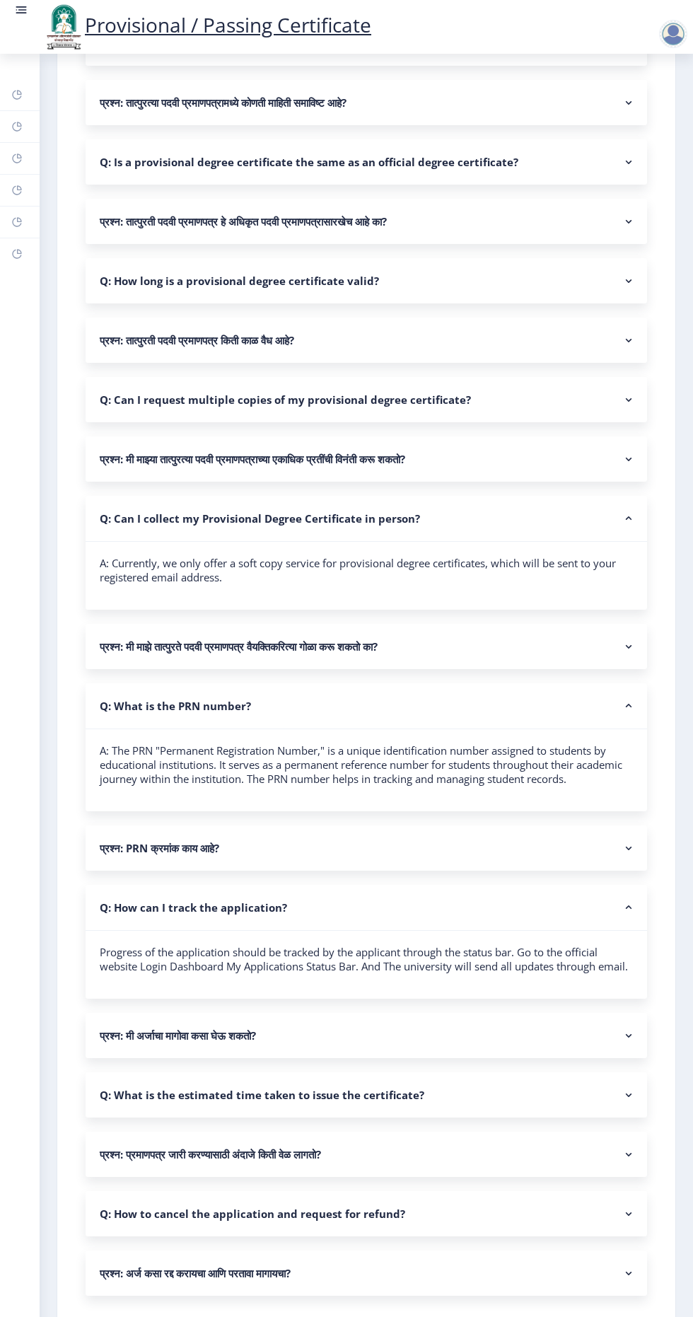
scroll to position [0, 0]
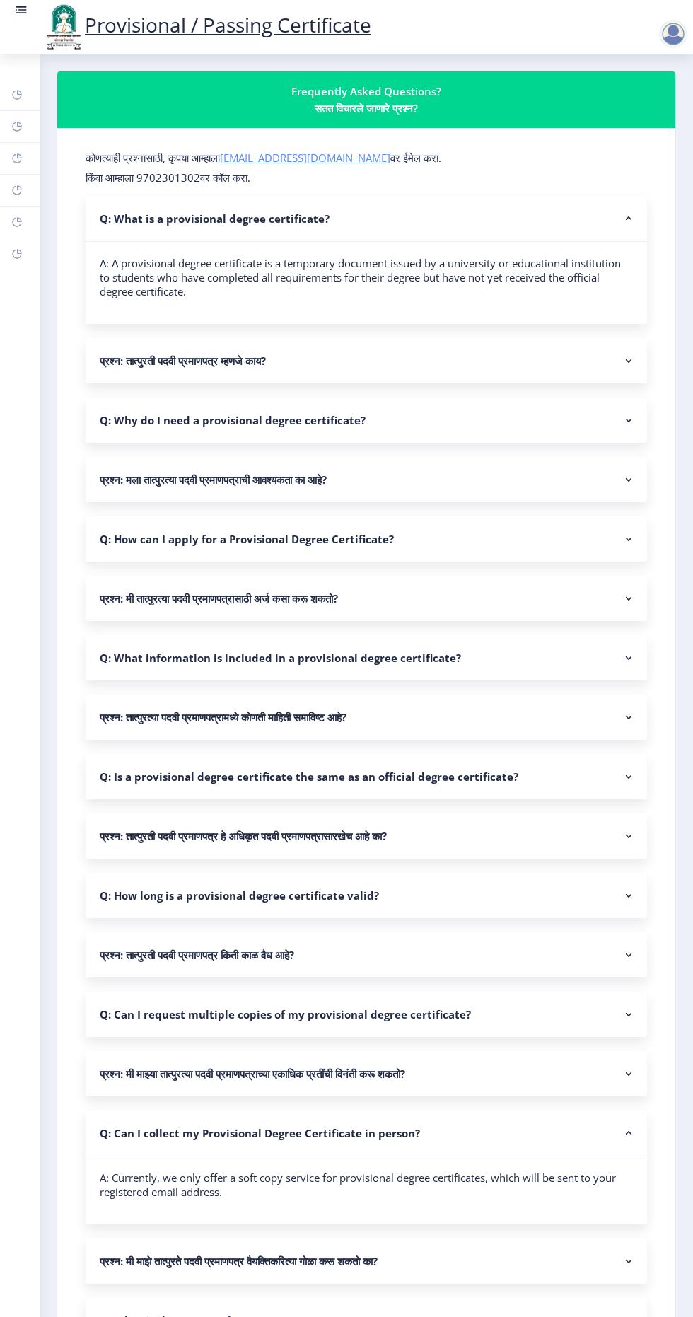
click at [326, 151] on link "[EMAIL_ADDRESS][DOMAIN_NAME]" at bounding box center [305, 158] width 170 height 14
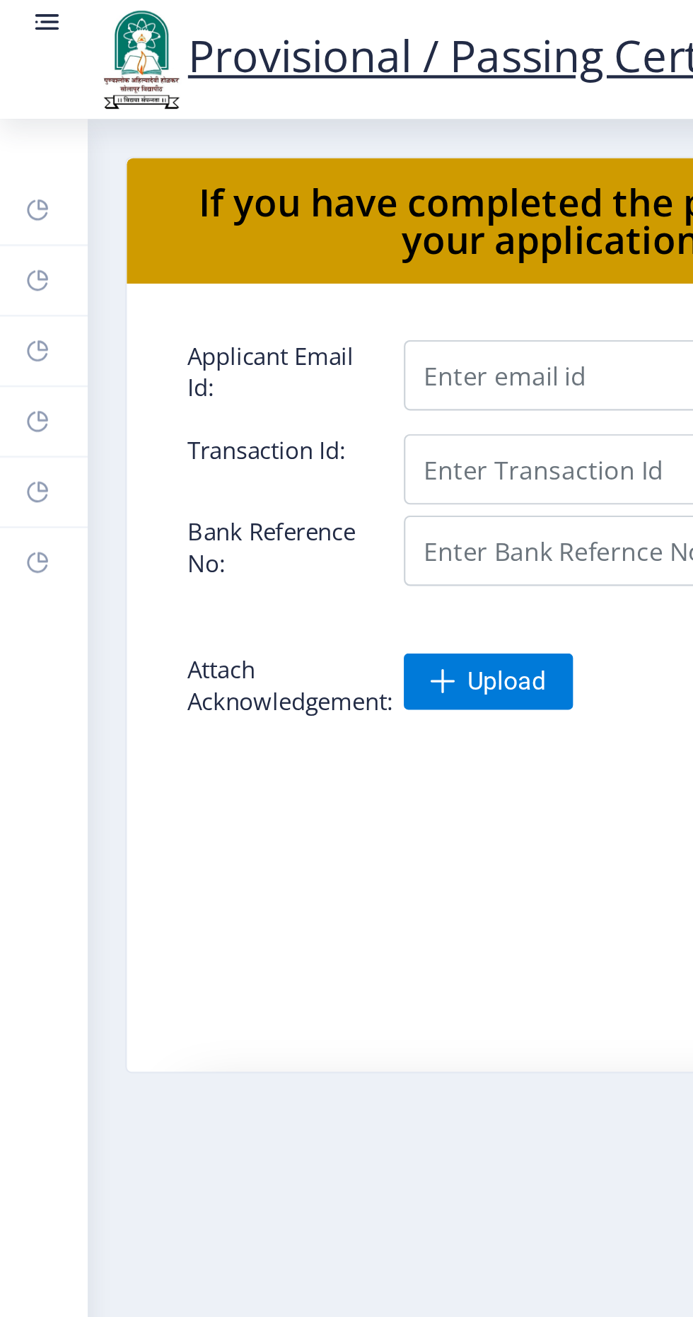
select select
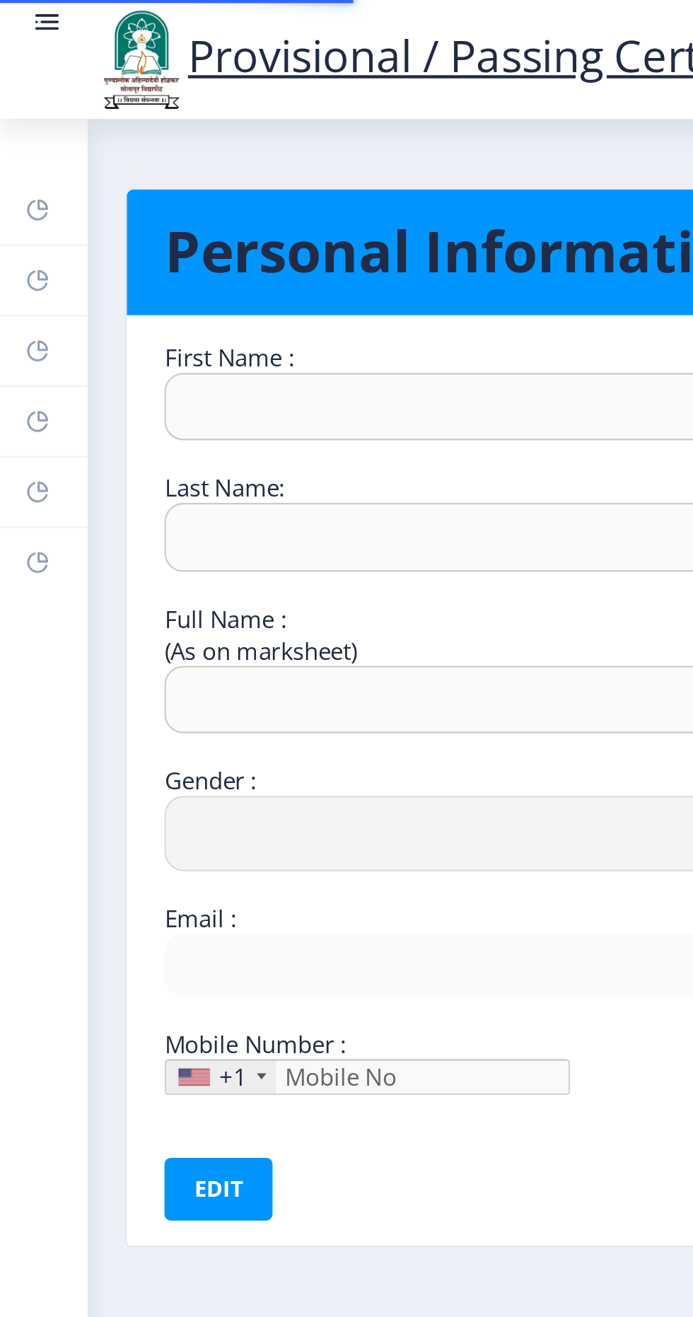
type input "[PERSON_NAME]"
type input "[PERSON_NAME] [PERSON_NAME]"
select select "[DEMOGRAPHIC_DATA]"
type input "[EMAIL_ADDRESS][DOMAIN_NAME]"
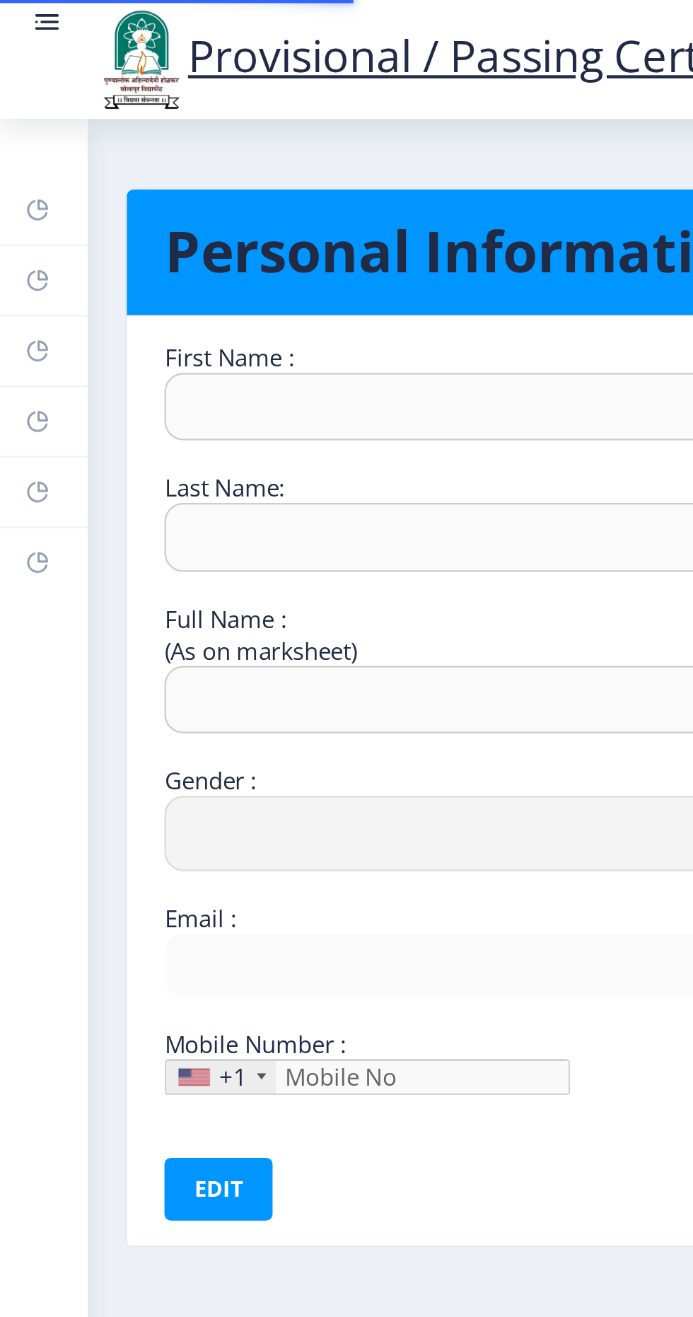
type input "9822821278"
